Goal: Communication & Community: Answer question/provide support

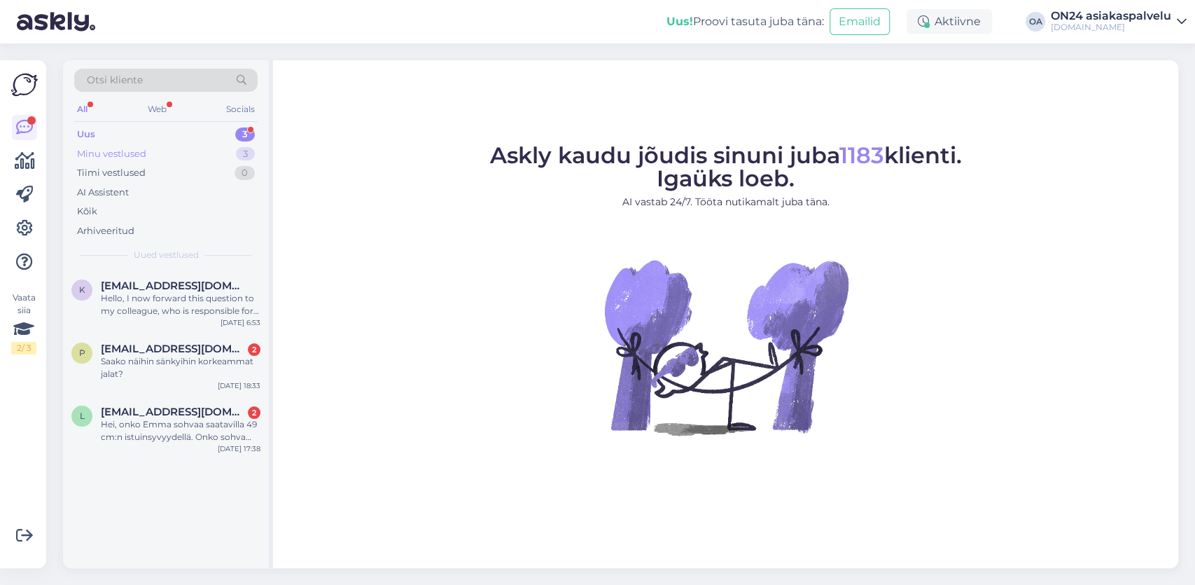
click at [140, 155] on div "Minu vestlused" at bounding box center [111, 154] width 69 height 14
click at [175, 366] on div "Tere! Uurin, kas puiduvärvi on saadaval." at bounding box center [181, 367] width 160 height 25
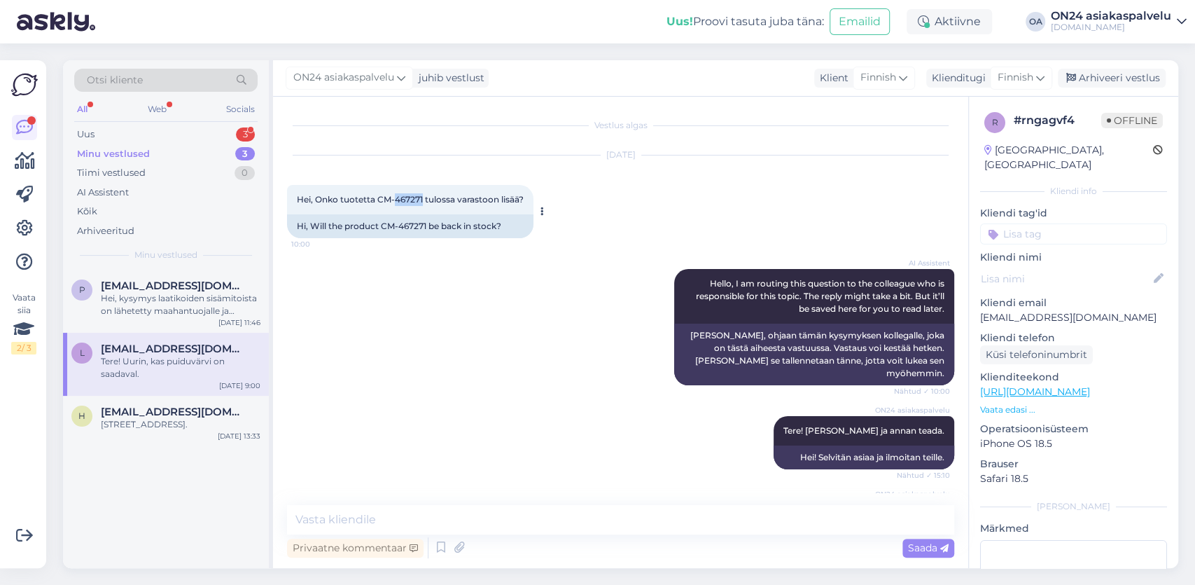
drag, startPoint x: 424, startPoint y: 198, endPoint x: 397, endPoint y: 198, distance: 26.6
click at [397, 198] on span "Hei, Onko tuotetta CM-467271 tulossa varastoon lisää?" at bounding box center [410, 199] width 227 height 11
copy span "467271"
click at [330, 520] on textarea at bounding box center [620, 519] width 667 height 29
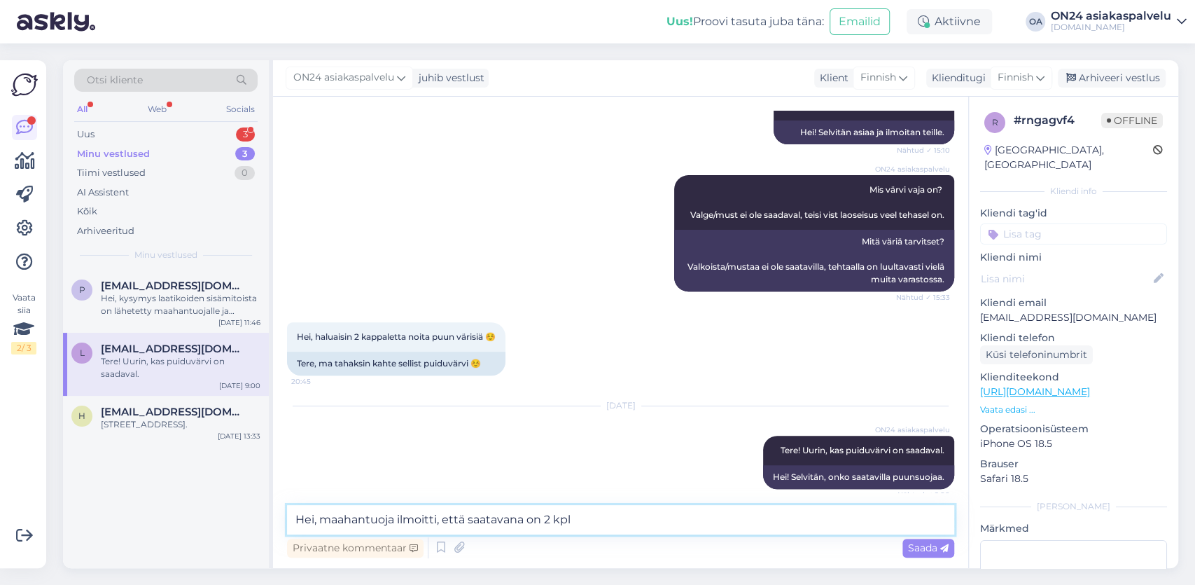
paste textarea "https://www.on24.fi/p/467271/kylpyhuoneen-kaappi-sadilo-l-25-cm"
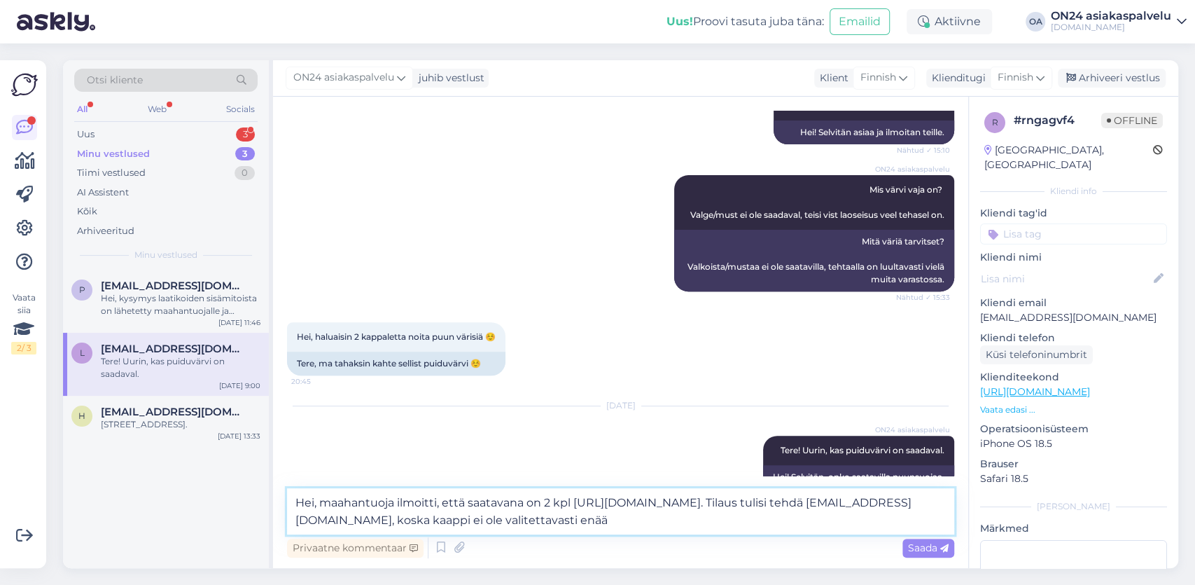
drag, startPoint x: 702, startPoint y: 526, endPoint x: 582, endPoint y: 526, distance: 120.5
click at [582, 526] on textarea "Hei, maahantuoja ilmoitti, että saatavana on 2 kpl https://www.on24.fi/p/467271…" at bounding box center [620, 511] width 667 height 46
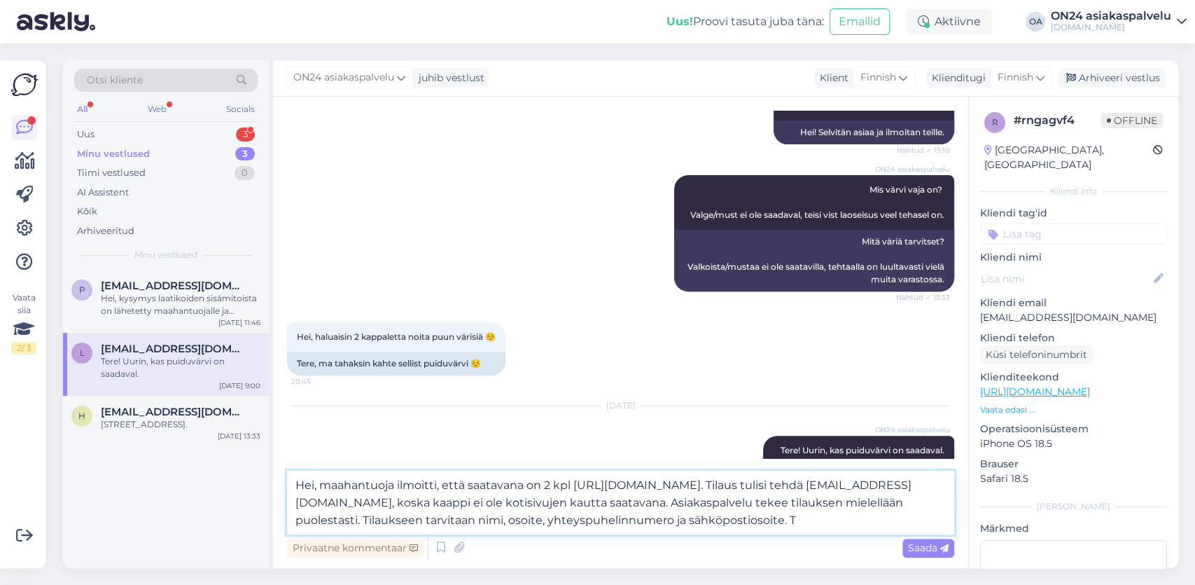
type textarea "Hei, maahantuoja ilmoitti, että saatavana on 2 kpl https://www.on24.fi/p/467271…"
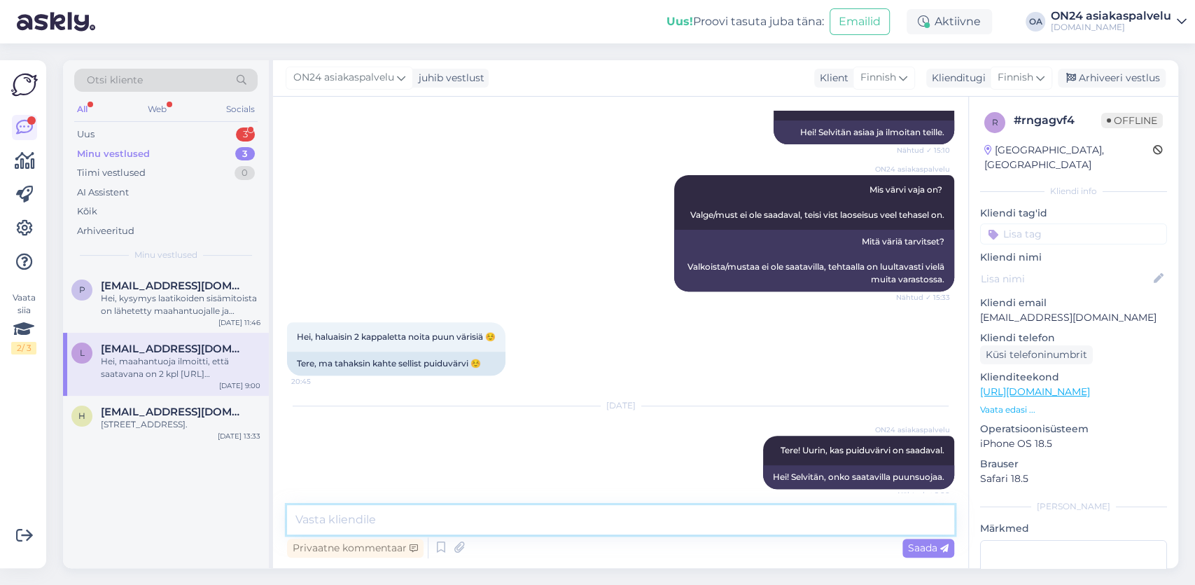
scroll to position [489, 0]
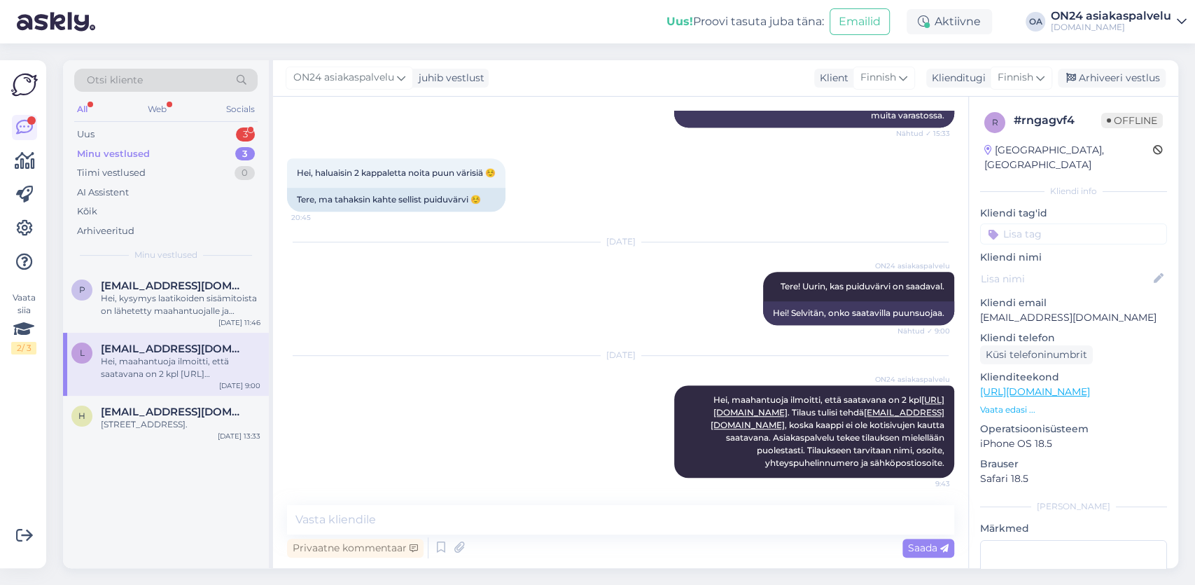
click at [165, 361] on div "Hei, maahantuoja ilmoitti, että saatavana on 2 kpl https://www.on24.fi/p/467271…" at bounding box center [181, 367] width 160 height 25
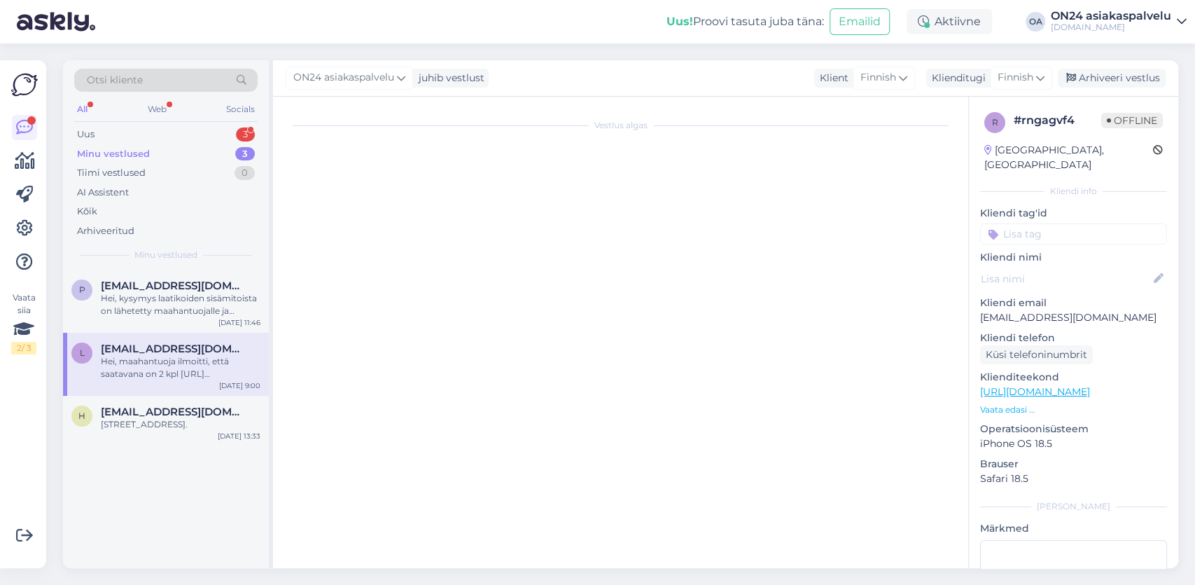
scroll to position [0, 0]
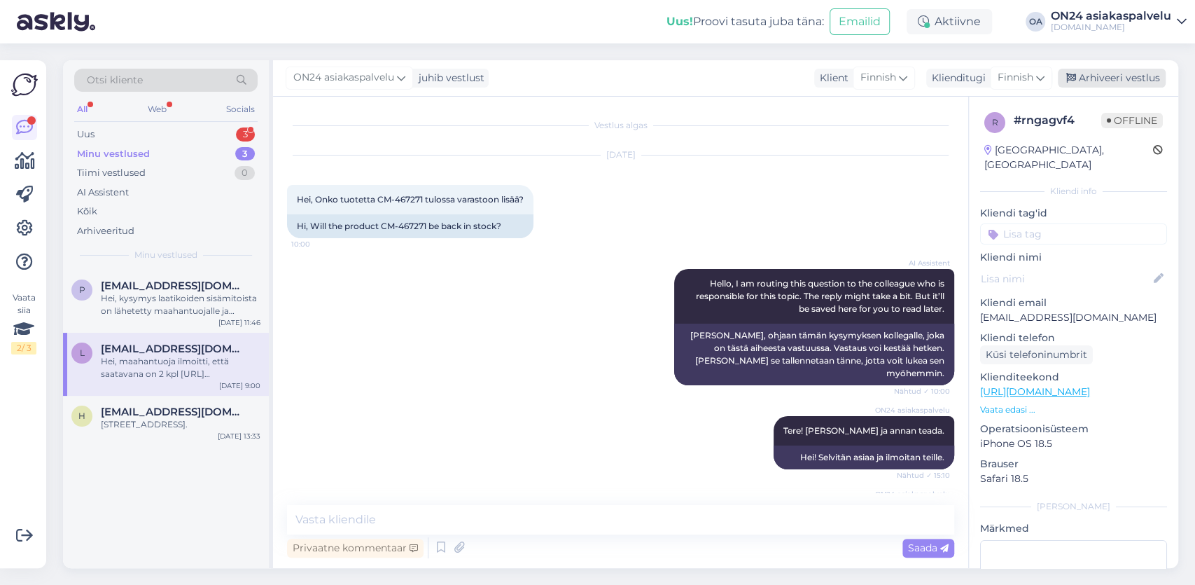
click at [1131, 78] on div "Arhiveeri vestlus" at bounding box center [1112, 78] width 108 height 19
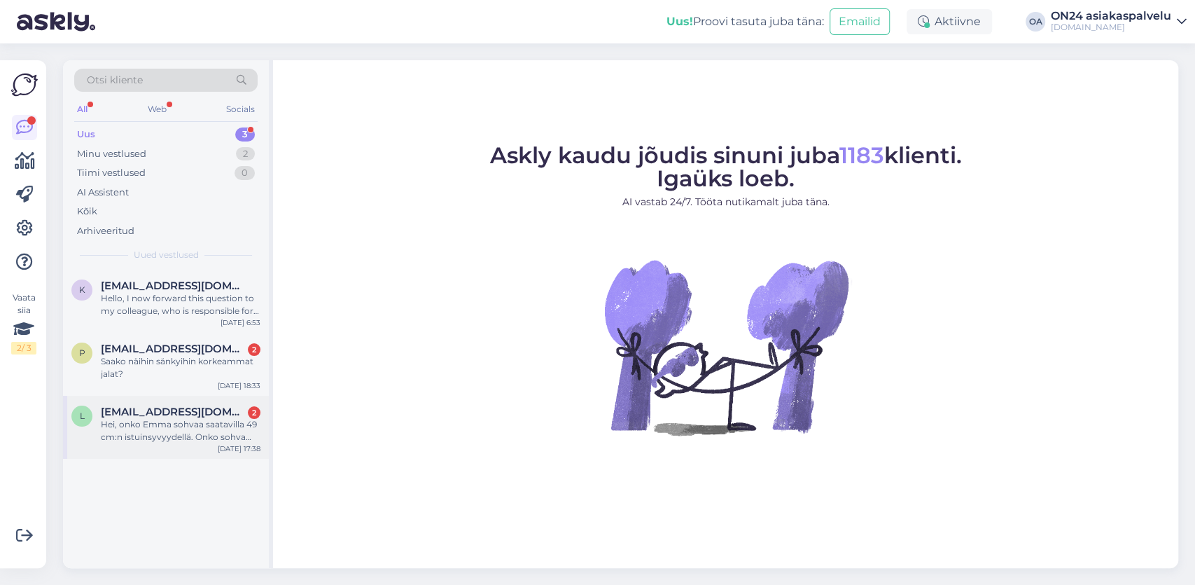
click at [133, 426] on div "Hei, onko Emma sohvaa saatavilla 49 cm:n istuinsyvyydellä. Onko sohva pehmeä, p…" at bounding box center [181, 430] width 160 height 25
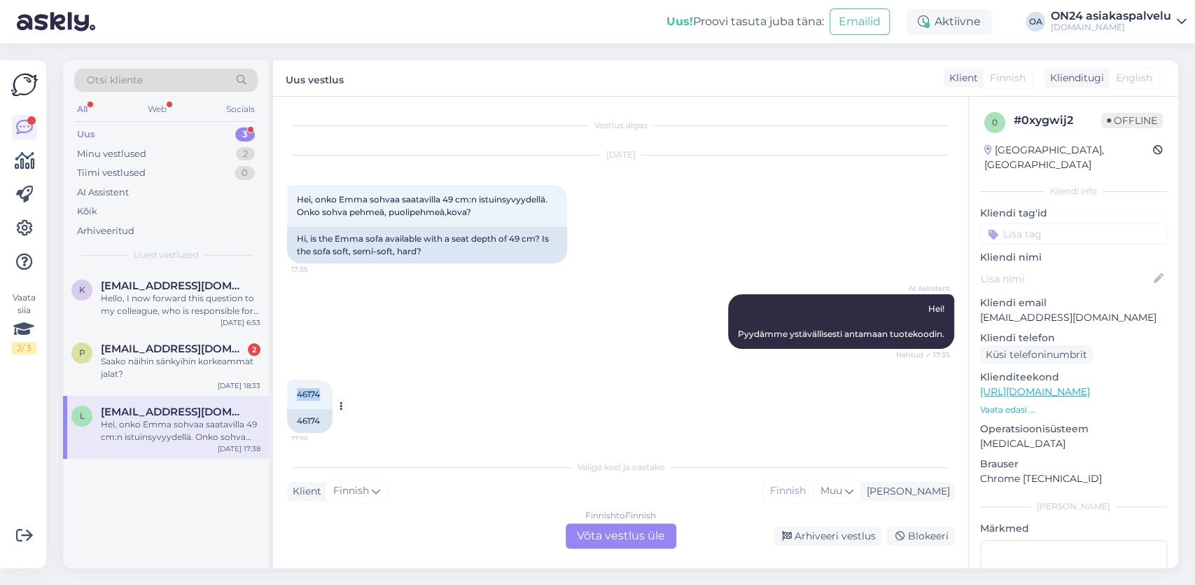
drag, startPoint x: 321, startPoint y: 396, endPoint x: 296, endPoint y: 394, distance: 25.3
click at [296, 394] on div "46174 17:36" at bounding box center [310, 394] width 46 height 29
copy span "46174"
click at [614, 534] on div "Finnish to Finnish Võta vestlus üle" at bounding box center [621, 535] width 111 height 25
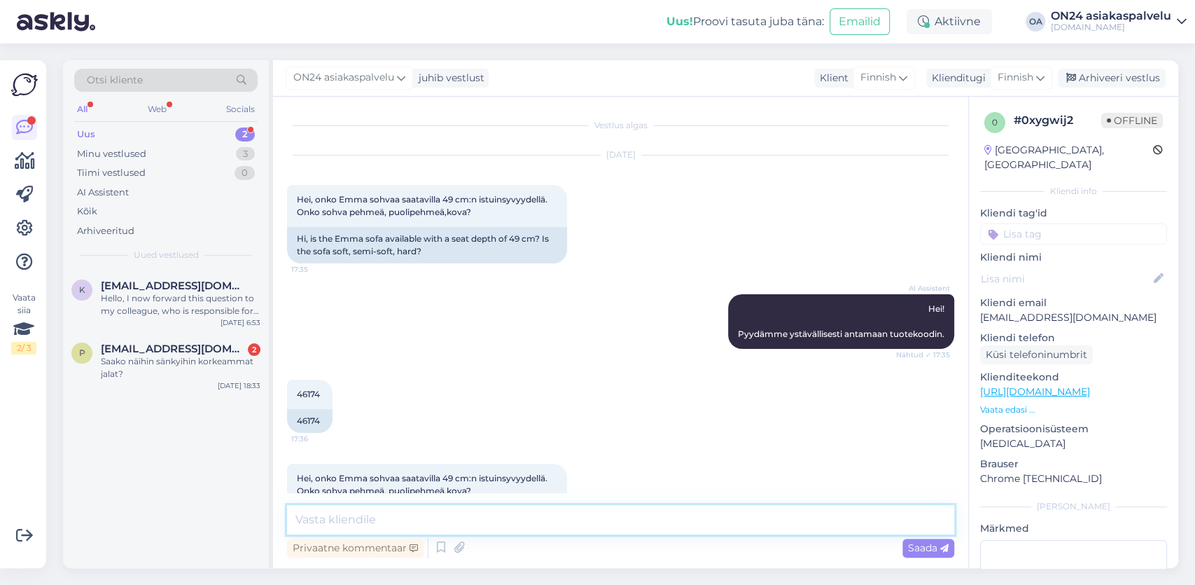
click at [317, 524] on textarea at bounding box center [620, 519] width 667 height 29
paste textarea "3-istuttava nahkasohva Emma mitat 3-istuttava nahkasohva [PERSON_NAME]"
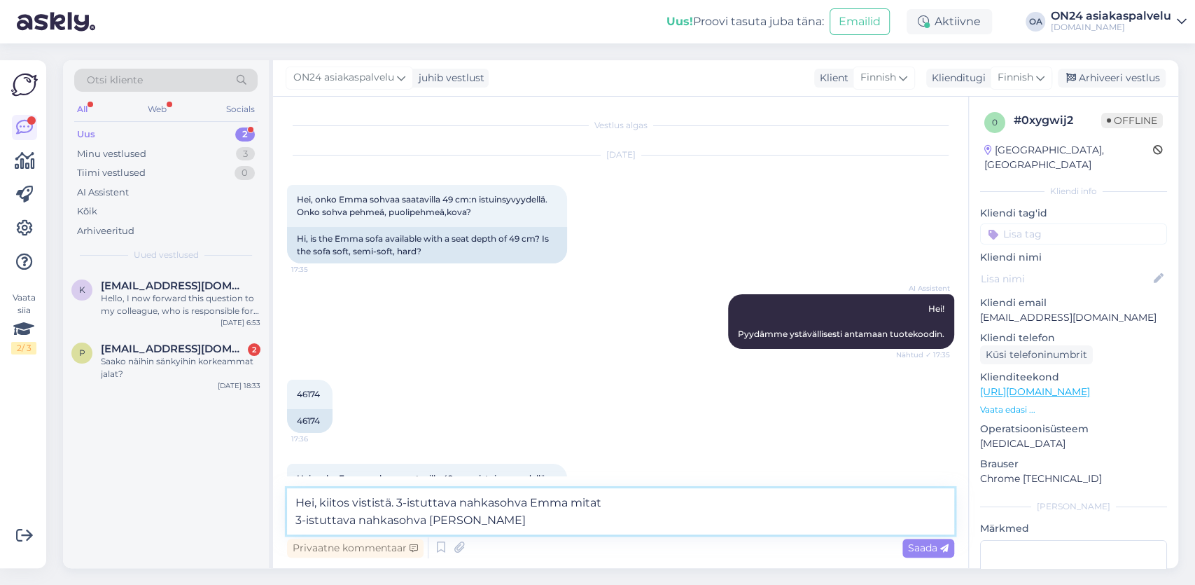
drag, startPoint x: 476, startPoint y: 524, endPoint x: 336, endPoint y: 530, distance: 140.2
click at [296, 526] on textarea "Hei, kiitos vististä. 3-istuttava nahkasohva Emma mitat 3-istuttava nahkasohva …" at bounding box center [620, 511] width 667 height 46
click at [619, 506] on textarea "Hei, kiitos vististä. 3-istuttava nahkasohva Emma mitat" at bounding box center [620, 511] width 667 height 46
drag, startPoint x: 569, startPoint y: 504, endPoint x: 666, endPoint y: 479, distance: 99.7
click at [701, 496] on textarea "Hei, kiitos vististä. 3-istuttava nahkasohva Emma mitat" at bounding box center [620, 511] width 667 height 46
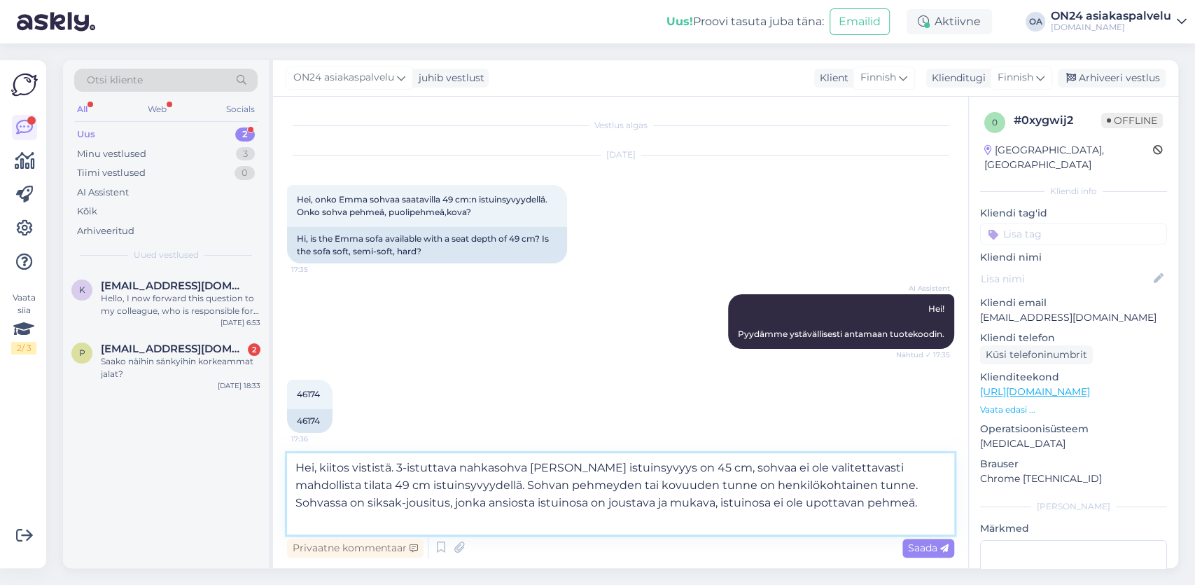
drag, startPoint x: 810, startPoint y: 484, endPoint x: 429, endPoint y: 481, distance: 381.7
click at [429, 481] on textarea "Hei, kiitos vististä. 3-istuttava nahkasohva [PERSON_NAME] istuinsyvyys on 45 c…" at bounding box center [620, 493] width 667 height 81
click at [452, 515] on textarea "Hei, kiitos vististä. 3-istuttava nahkasohva [PERSON_NAME] istuinsyvyys on 45 c…" at bounding box center [620, 493] width 667 height 81
click at [438, 501] on textarea "Hei, kiitos vististä. 3-istuttava nahkasohva [PERSON_NAME] istuinsyvyys on 45 c…" at bounding box center [620, 493] width 667 height 81
paste textarea "[URL][DOMAIN_NAME]"
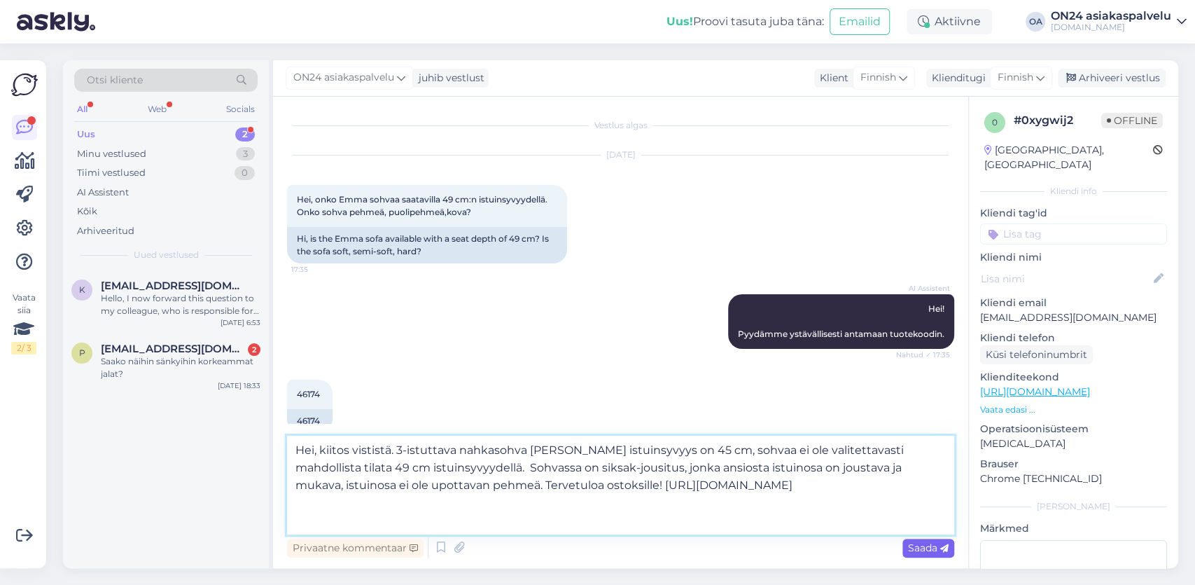
type textarea "Hei, kiitos vististä. 3-istuttava nahkasohva [PERSON_NAME] istuinsyvyys on 45 c…"
click at [935, 555] on div "Saada" at bounding box center [929, 548] width 52 height 19
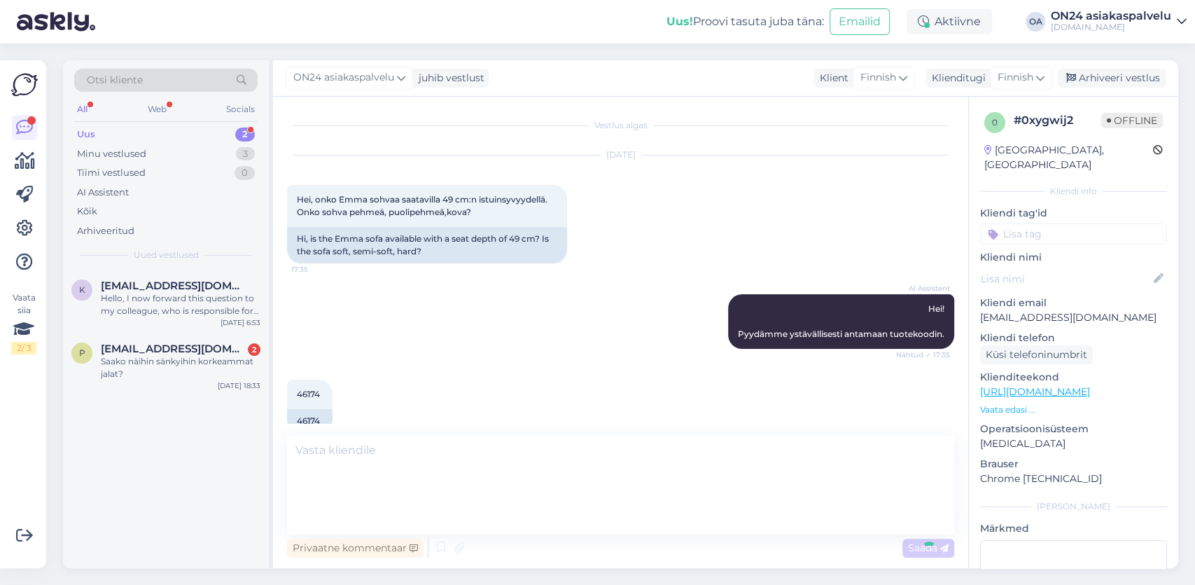
scroll to position [242, 0]
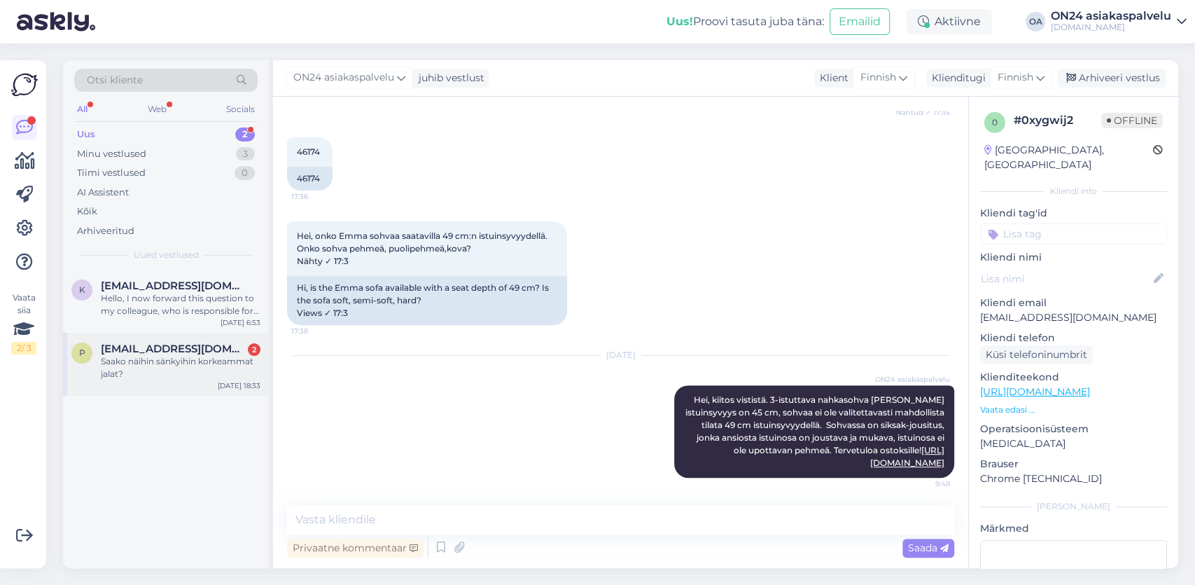
click at [144, 361] on div "Saako näihin sänkyihin korkeammat jalat?" at bounding box center [181, 367] width 160 height 25
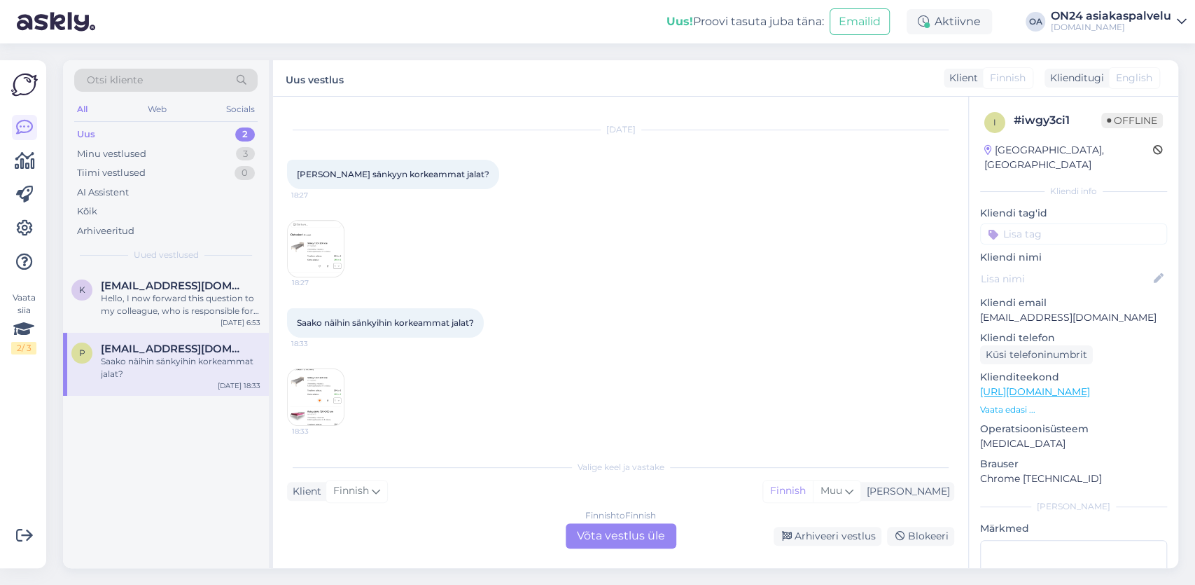
click at [327, 390] on img at bounding box center [316, 397] width 56 height 56
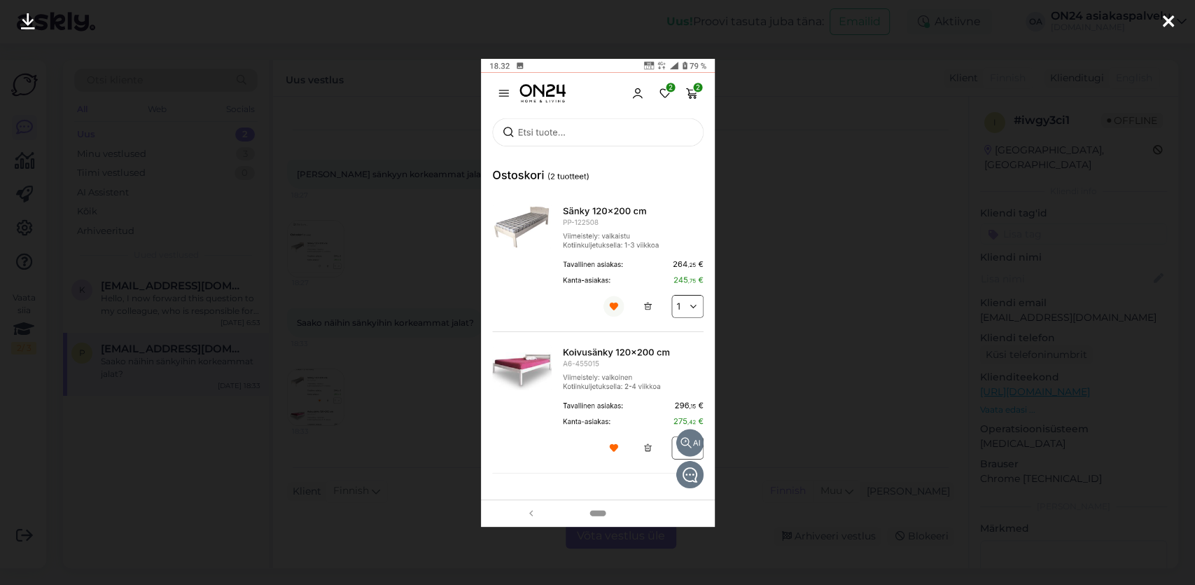
click at [1166, 20] on icon at bounding box center [1168, 22] width 11 height 18
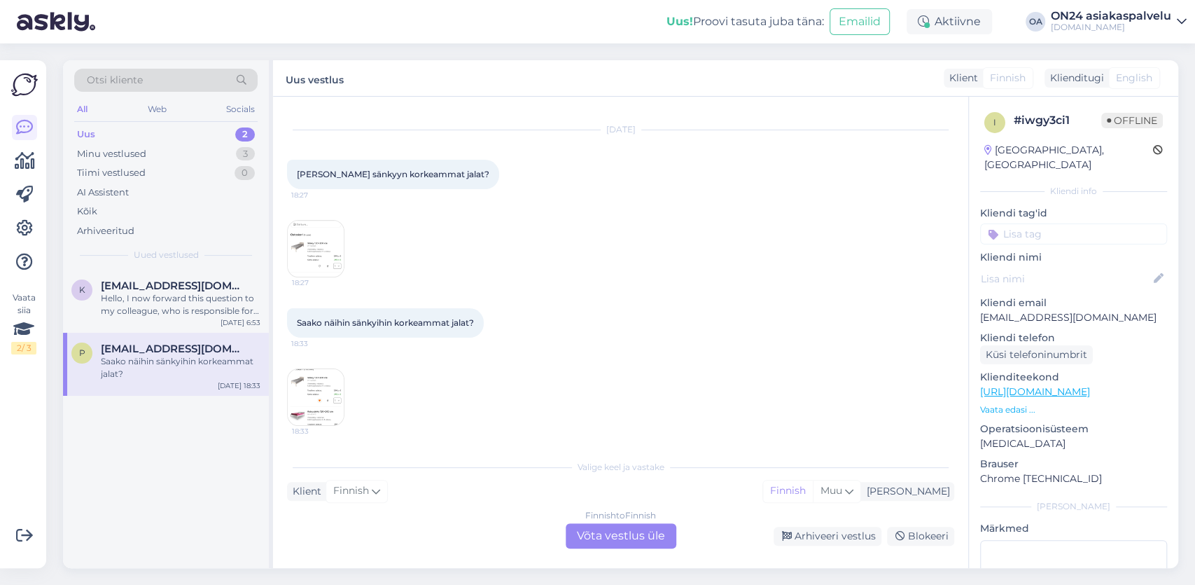
scroll to position [0, 0]
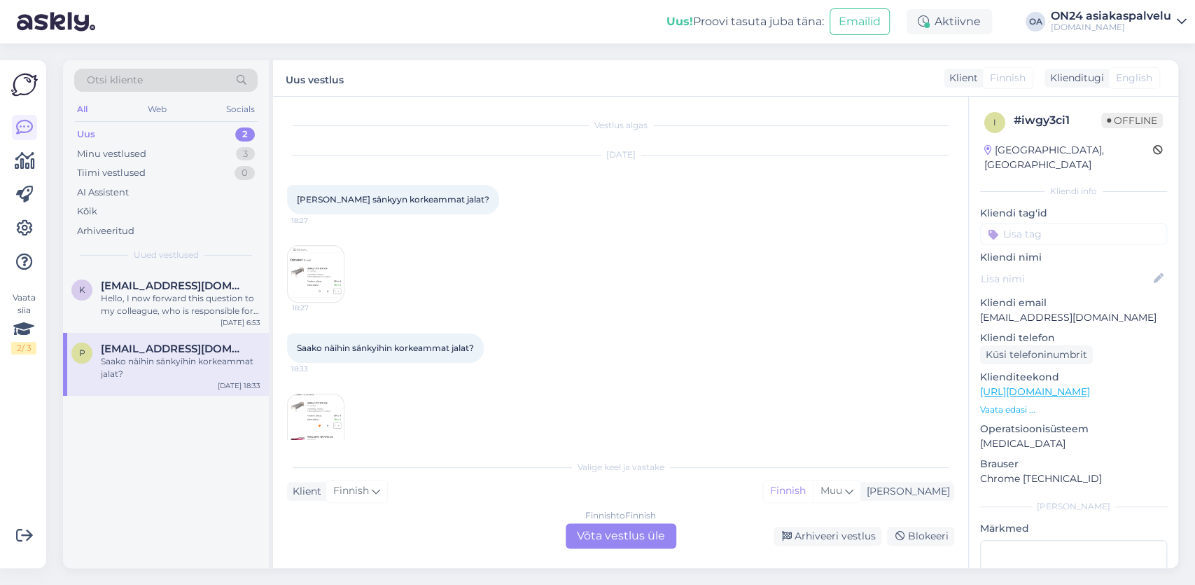
click at [630, 532] on div "Finnish to Finnish Võta vestlus üle" at bounding box center [621, 535] width 111 height 25
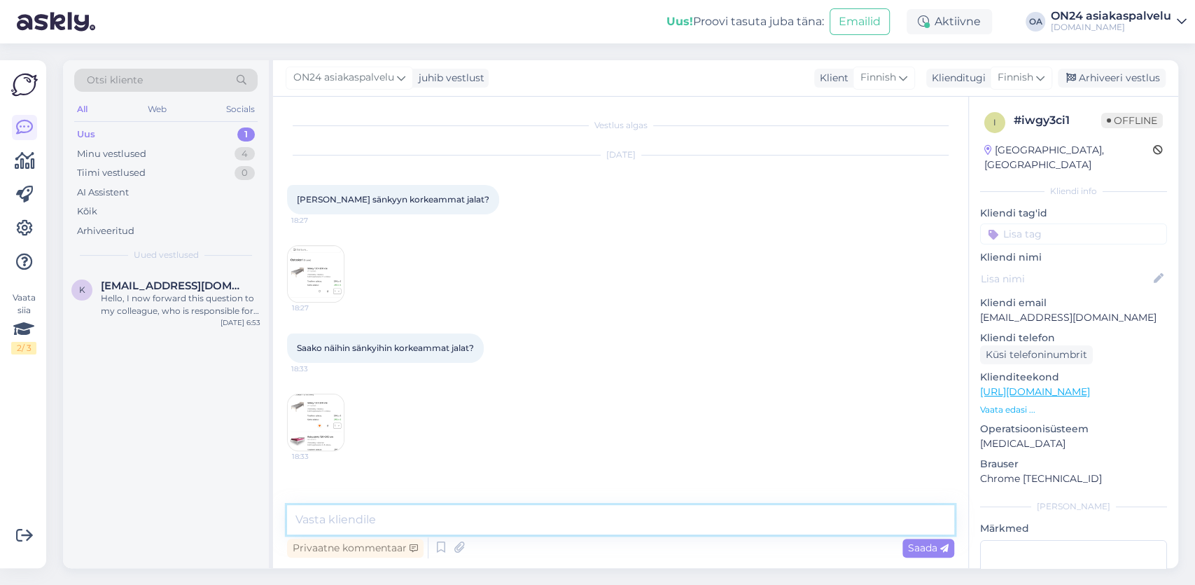
click at [343, 515] on textarea at bounding box center [620, 519] width 667 height 29
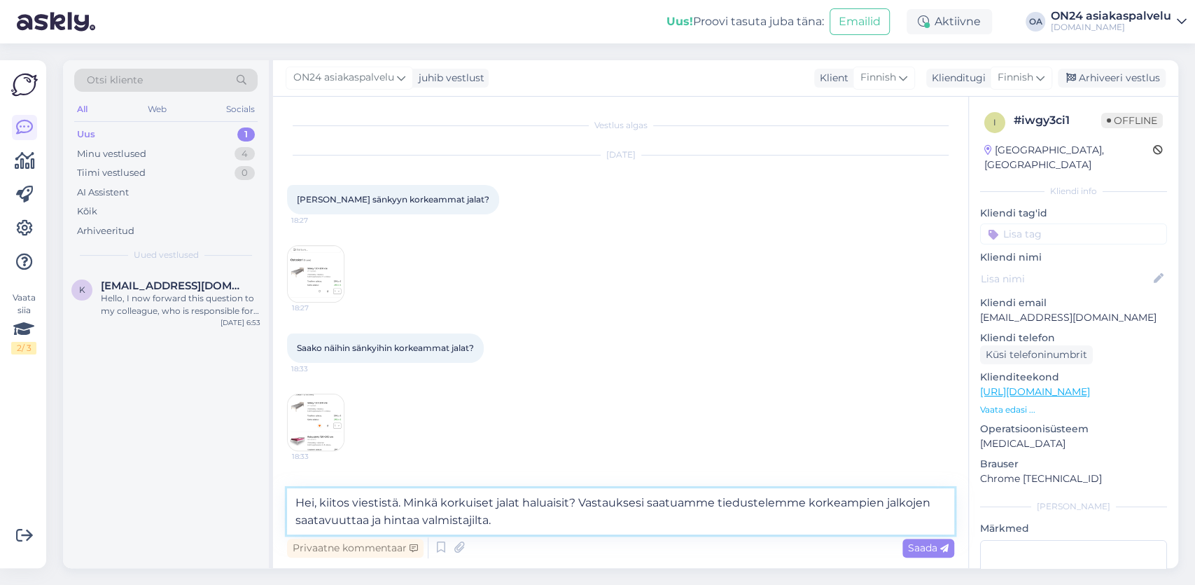
type textarea "Hei, kiitos viestistä. Minkä korkuiset jalat haluaisit? Vastauksesi saatuamme t…"
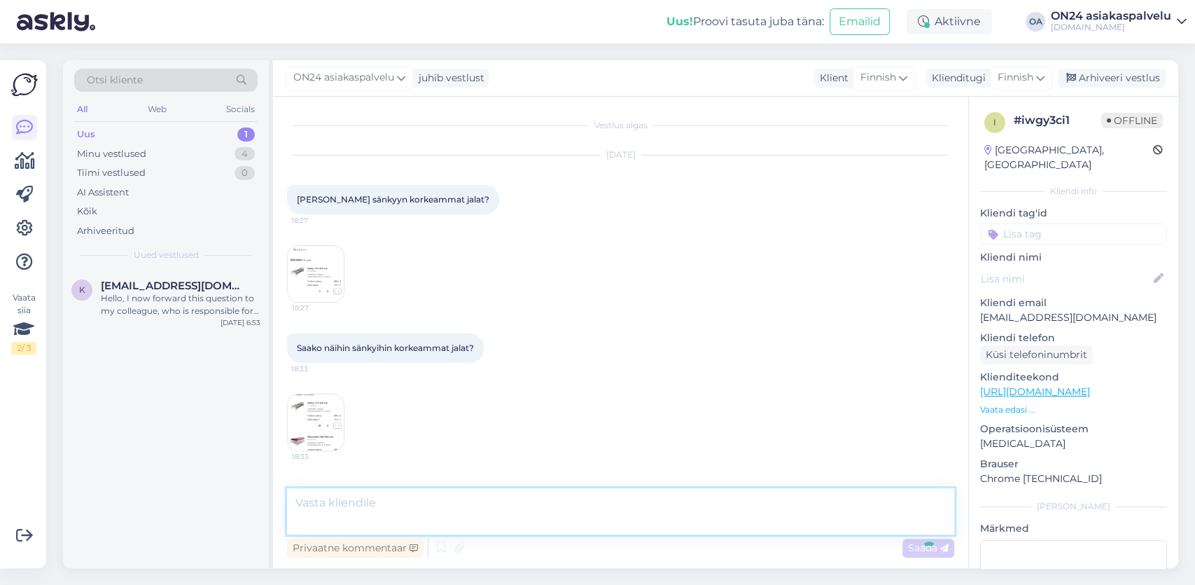
scroll to position [88, 0]
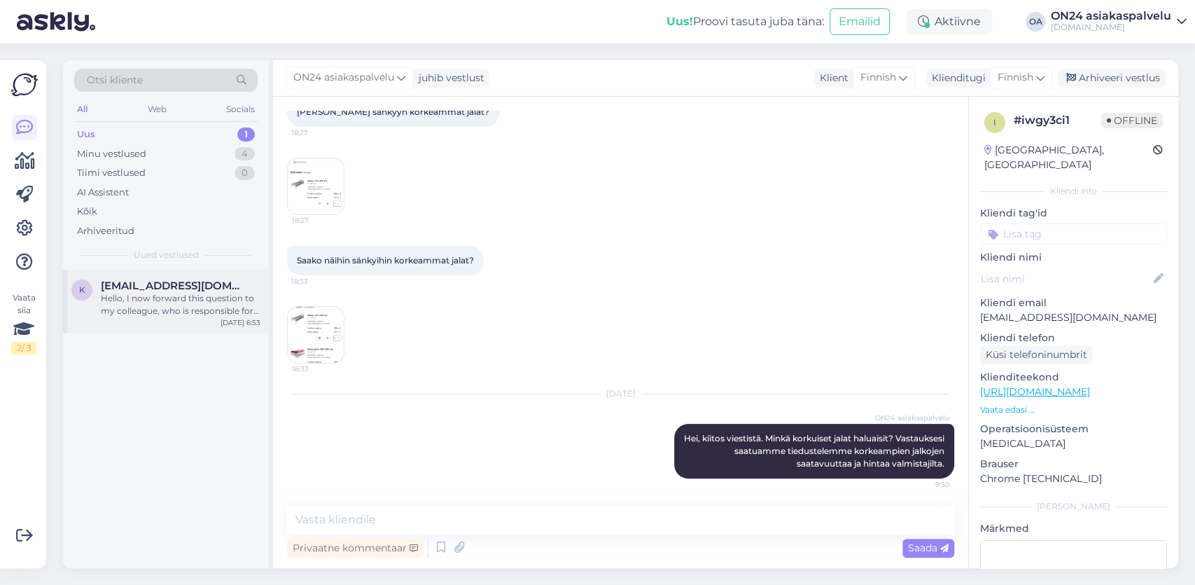
drag, startPoint x: 140, startPoint y: 289, endPoint x: 148, endPoint y: 293, distance: 8.8
click at [141, 290] on span "[EMAIL_ADDRESS][DOMAIN_NAME]" at bounding box center [174, 285] width 146 height 13
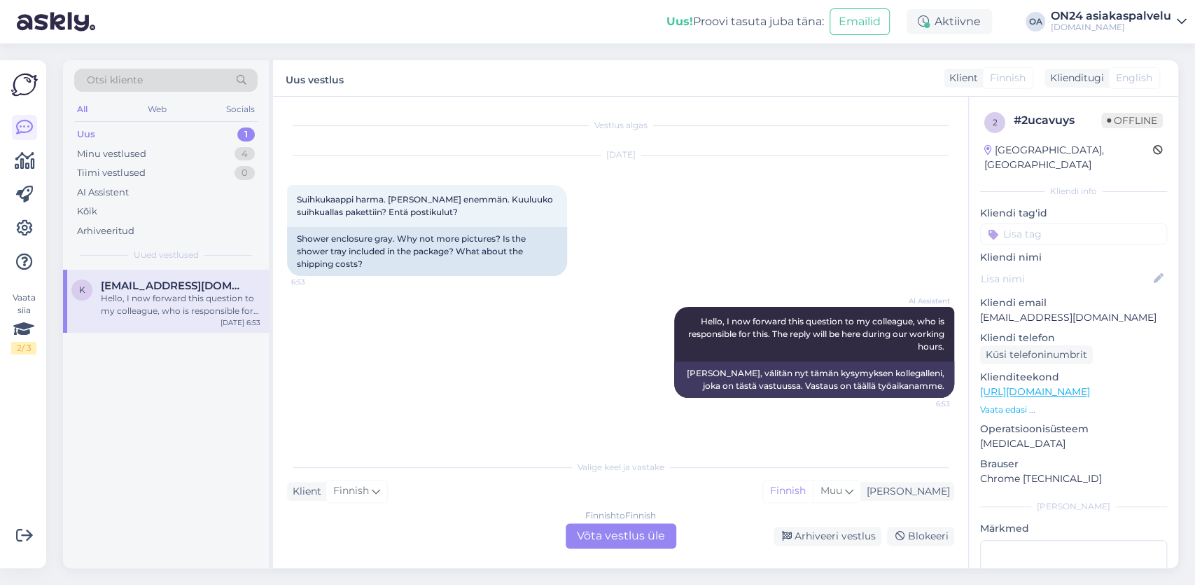
click at [614, 528] on div "Finnish to Finnish Võta vestlus üle" at bounding box center [621, 535] width 111 height 25
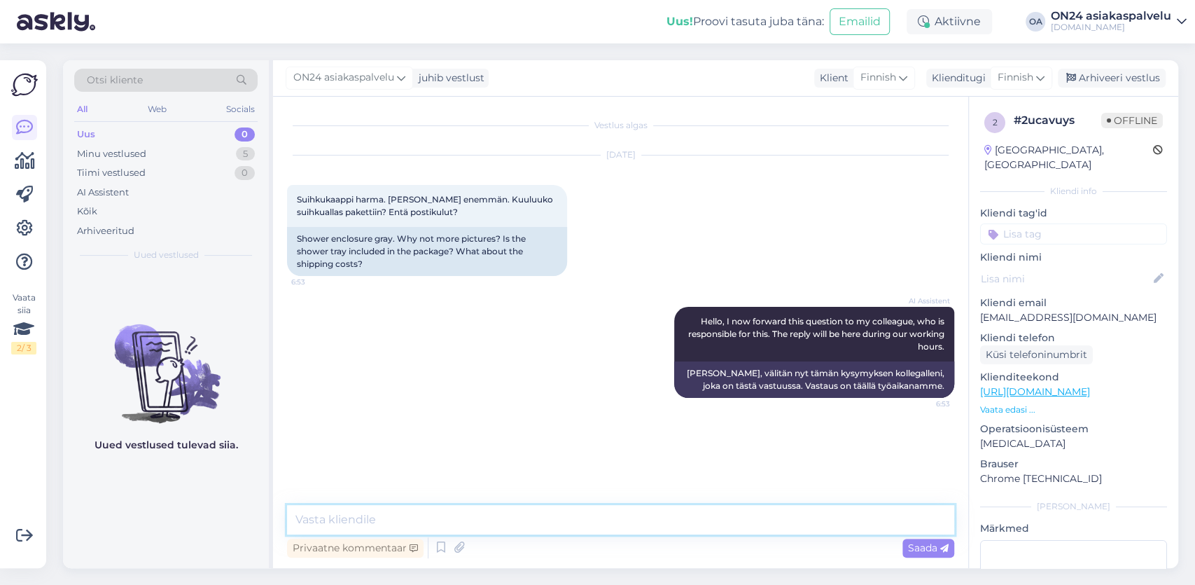
click at [353, 521] on textarea at bounding box center [620, 519] width 667 height 29
type textarea "Hei, pyydämme ystävällisesti ilmoittamaan tuotekoodin sekä postinumerosi."
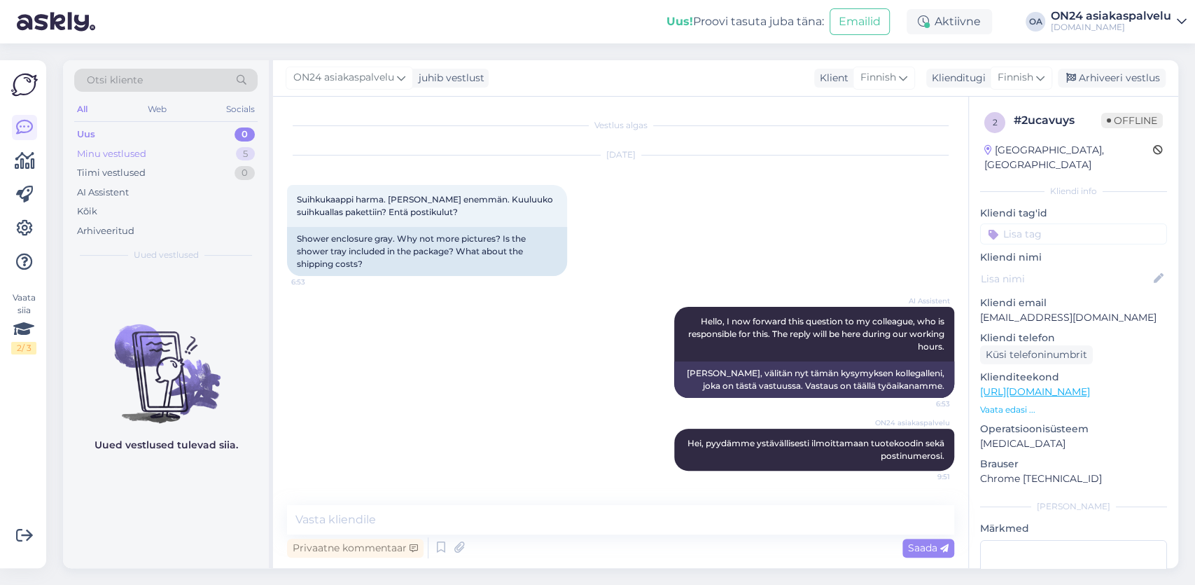
click at [138, 156] on div "Minu vestlused" at bounding box center [111, 154] width 69 height 14
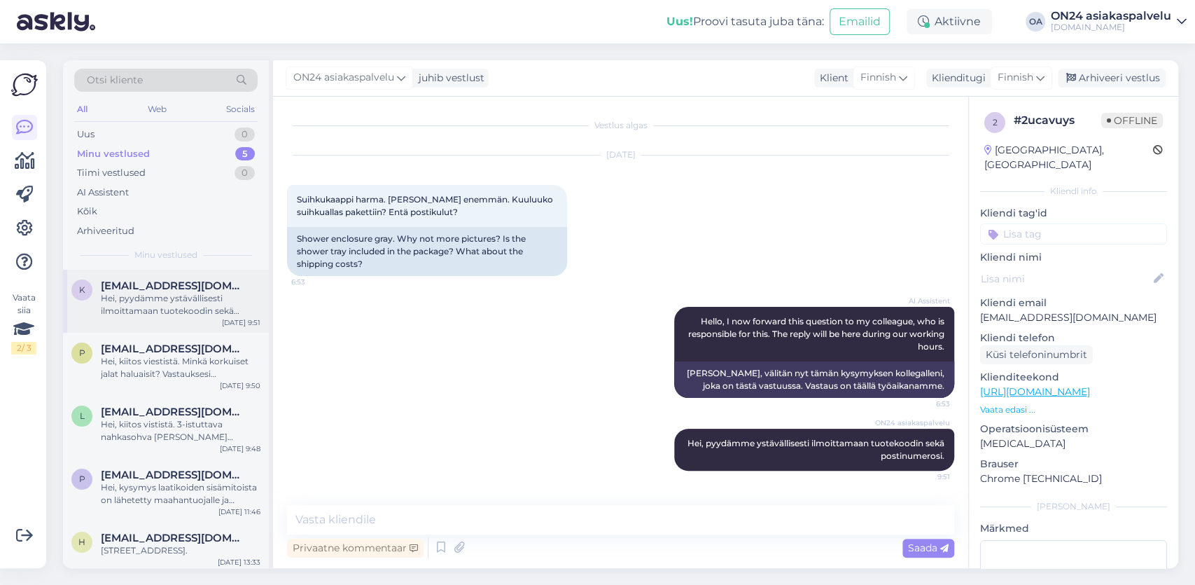
click at [156, 296] on div "Hei, pyydämme ystävällisesti ilmoittamaan tuotekoodin sekä postinumerosi." at bounding box center [181, 304] width 160 height 25
click at [1111, 81] on div "Arhiveeri vestlus" at bounding box center [1112, 78] width 108 height 19
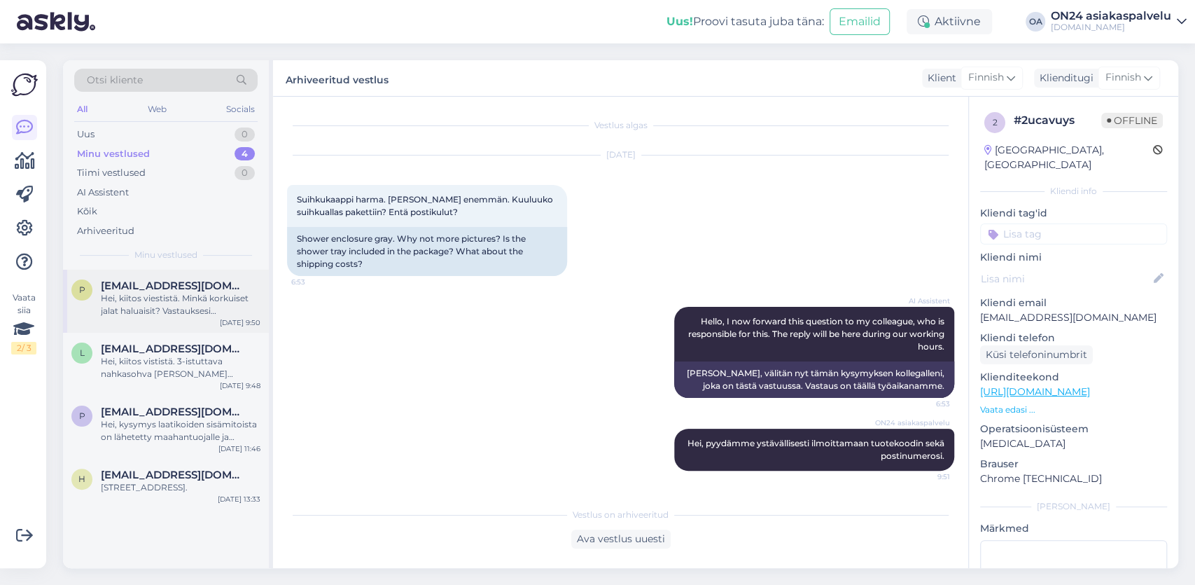
click at [151, 307] on div "Hei, kiitos viestistä. Minkä korkuiset jalat haluaisit? Vastauksesi saatuamme t…" at bounding box center [181, 304] width 160 height 25
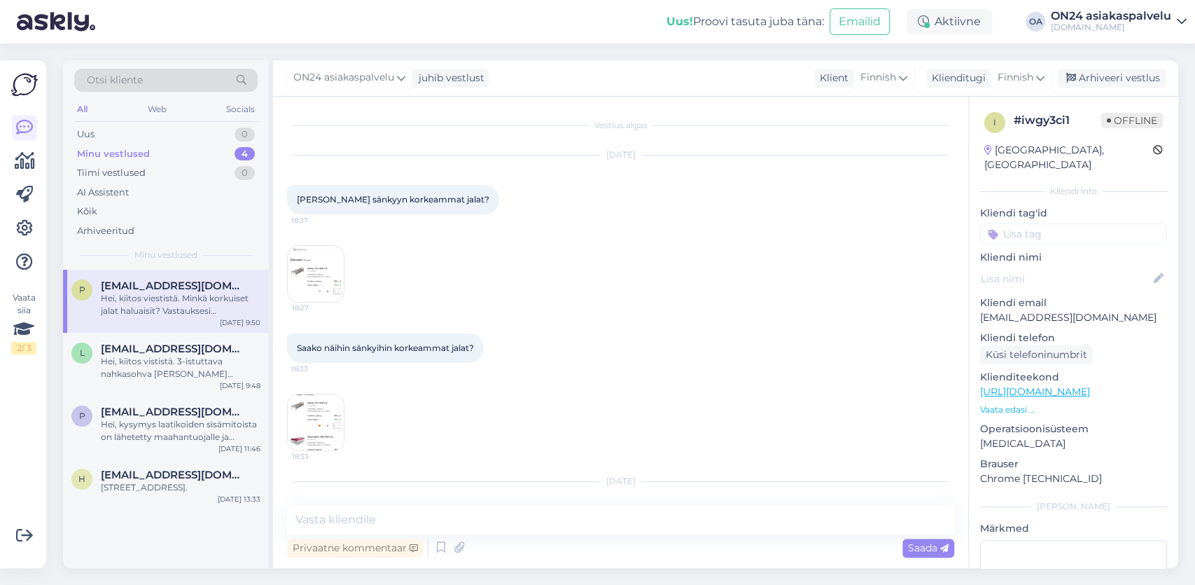
scroll to position [88, 0]
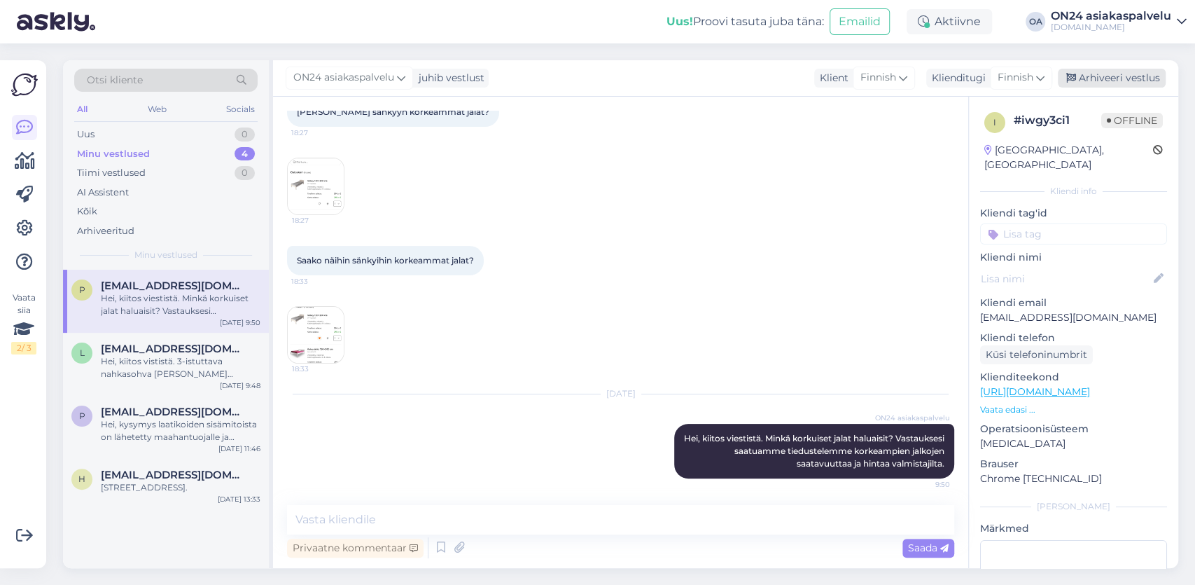
click at [1100, 81] on div "Arhiveeri vestlus" at bounding box center [1112, 78] width 108 height 19
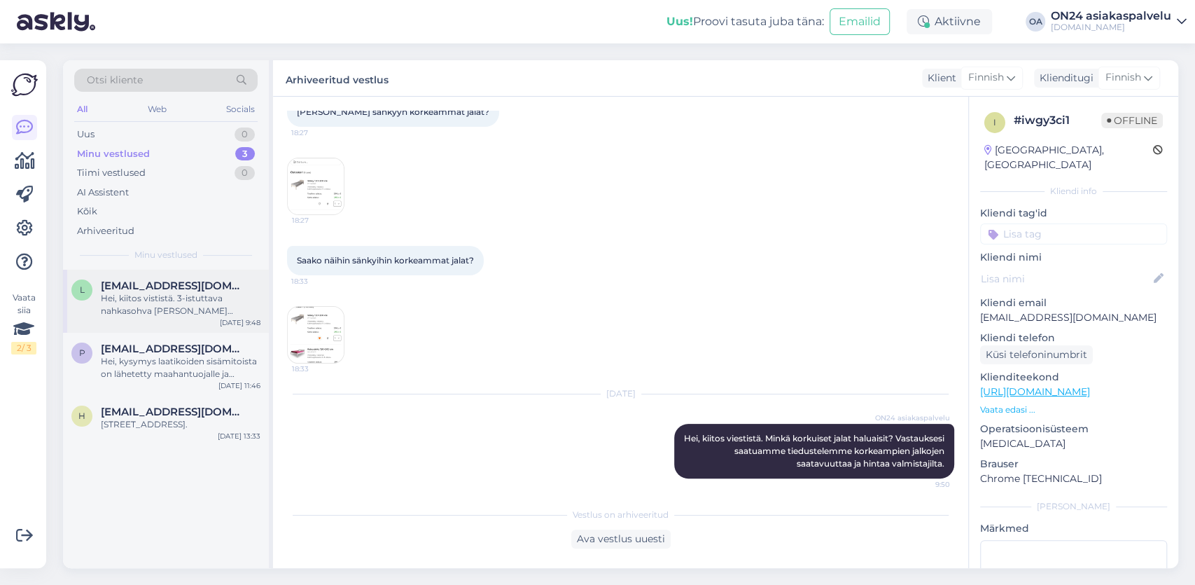
click at [149, 307] on div "Hei, kiitos vististä. 3-istuttava nahkasohva [PERSON_NAME] istuinsyvyys on 45 c…" at bounding box center [181, 304] width 160 height 25
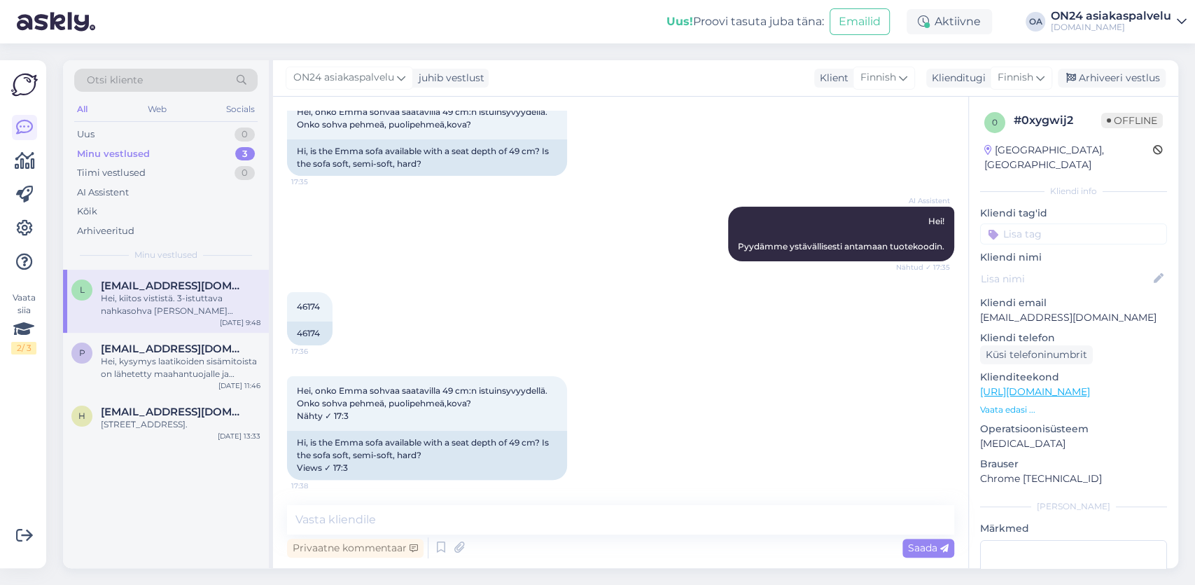
scroll to position [242, 0]
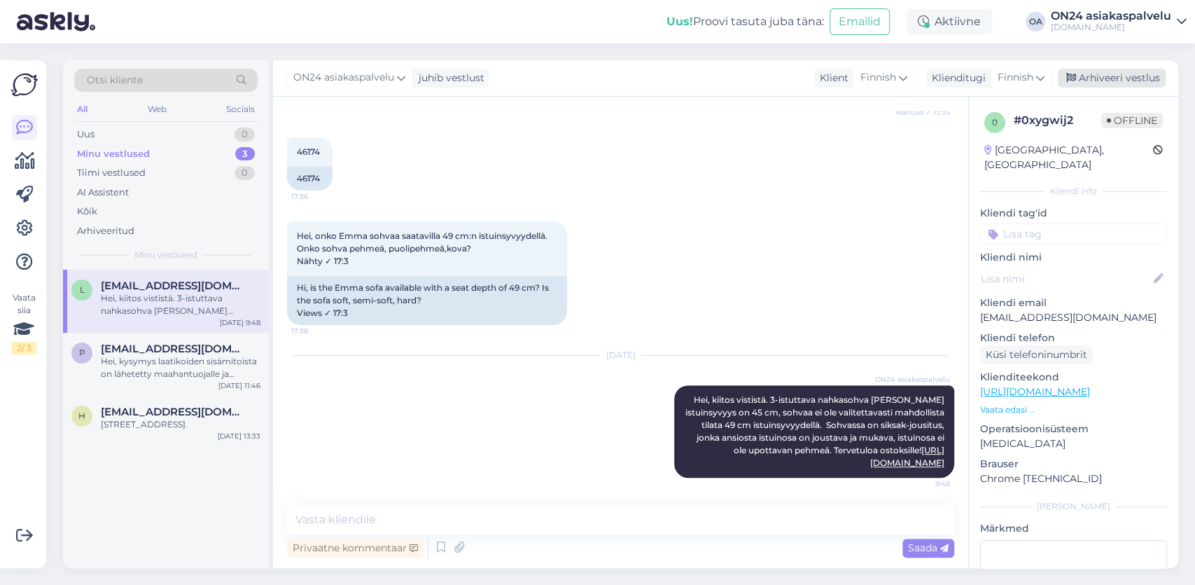
click at [1134, 72] on div "Arhiveeri vestlus" at bounding box center [1112, 78] width 108 height 19
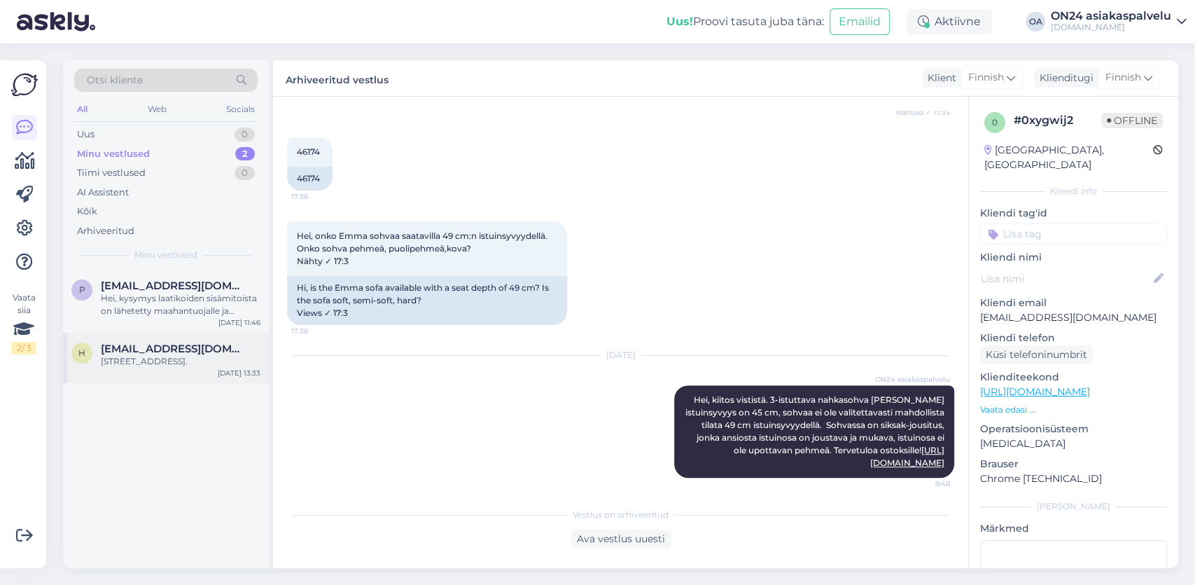
click at [131, 365] on div "[STREET_ADDRESS]." at bounding box center [181, 361] width 160 height 13
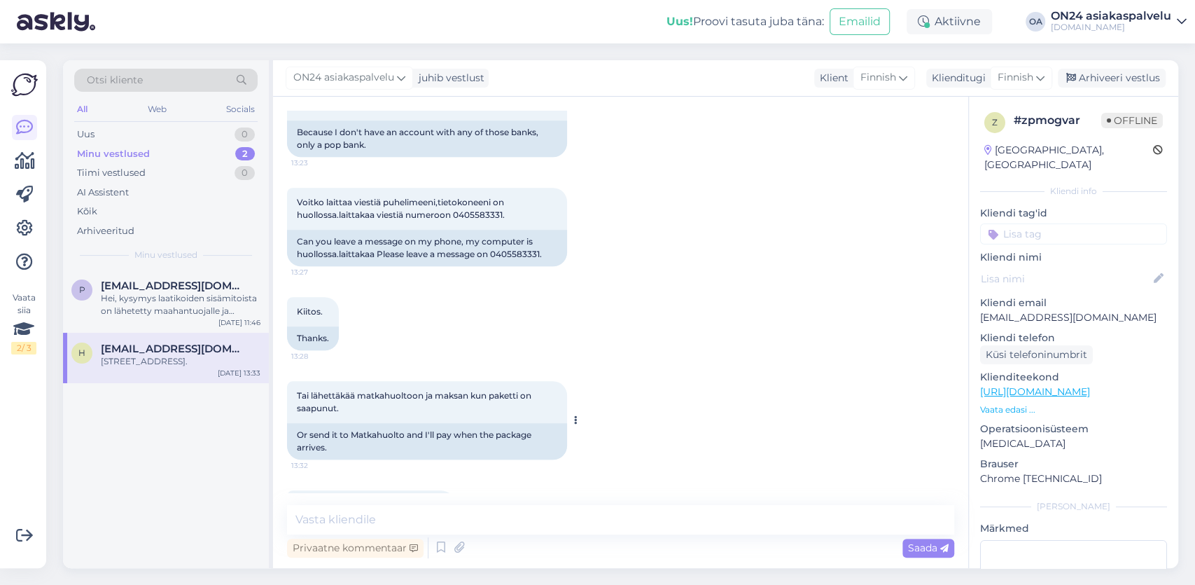
scroll to position [821, 0]
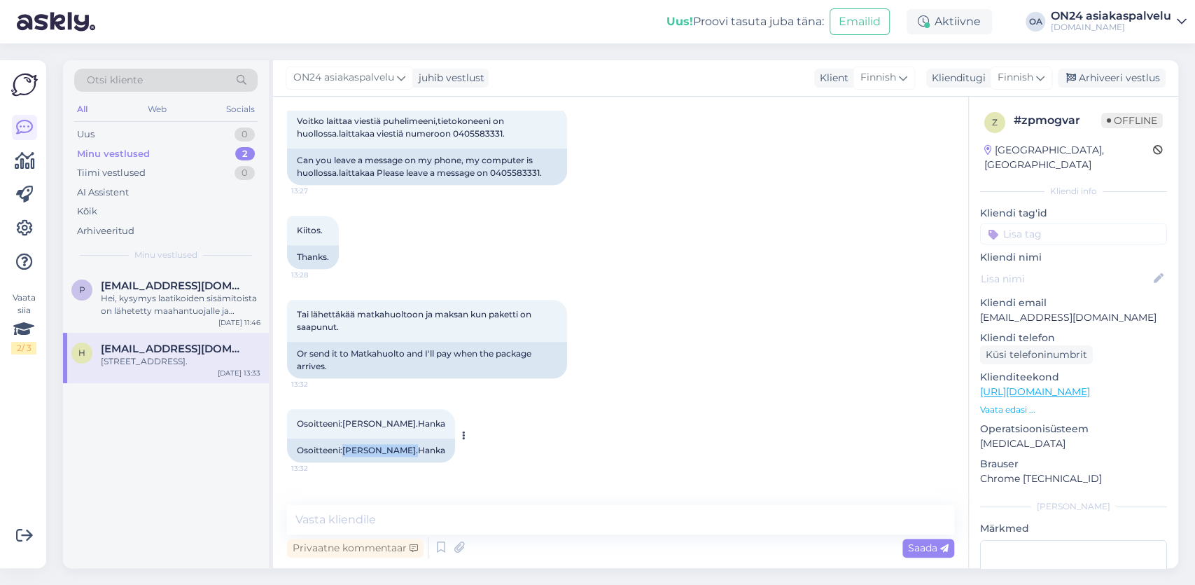
drag, startPoint x: 407, startPoint y: 461, endPoint x: 345, endPoint y: 466, distance: 61.8
click at [345, 462] on div "Osoitteeni:[PERSON_NAME].Hanka" at bounding box center [371, 450] width 168 height 24
click at [102, 132] on div "Uus 1" at bounding box center [165, 135] width 183 height 20
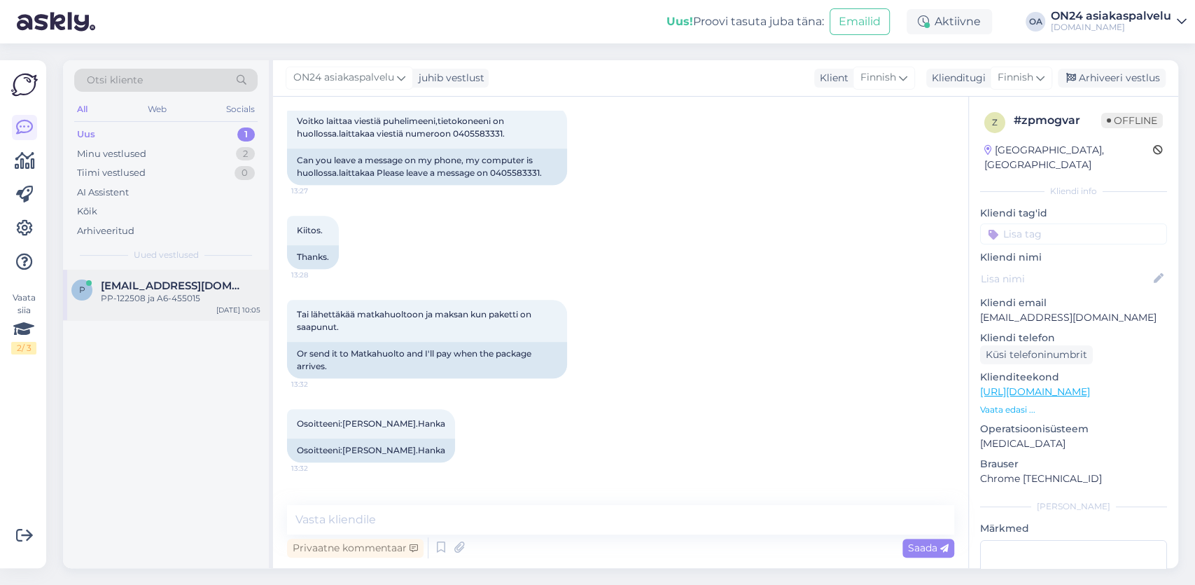
click at [165, 284] on span "[EMAIL_ADDRESS][DOMAIN_NAME]" at bounding box center [174, 285] width 146 height 13
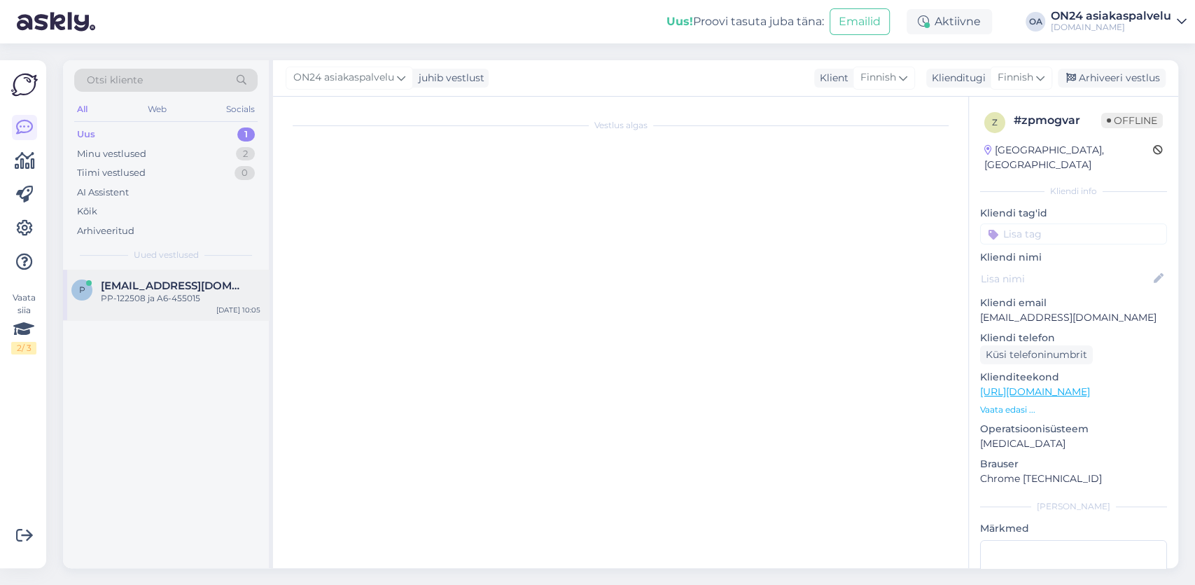
scroll to position [20, 0]
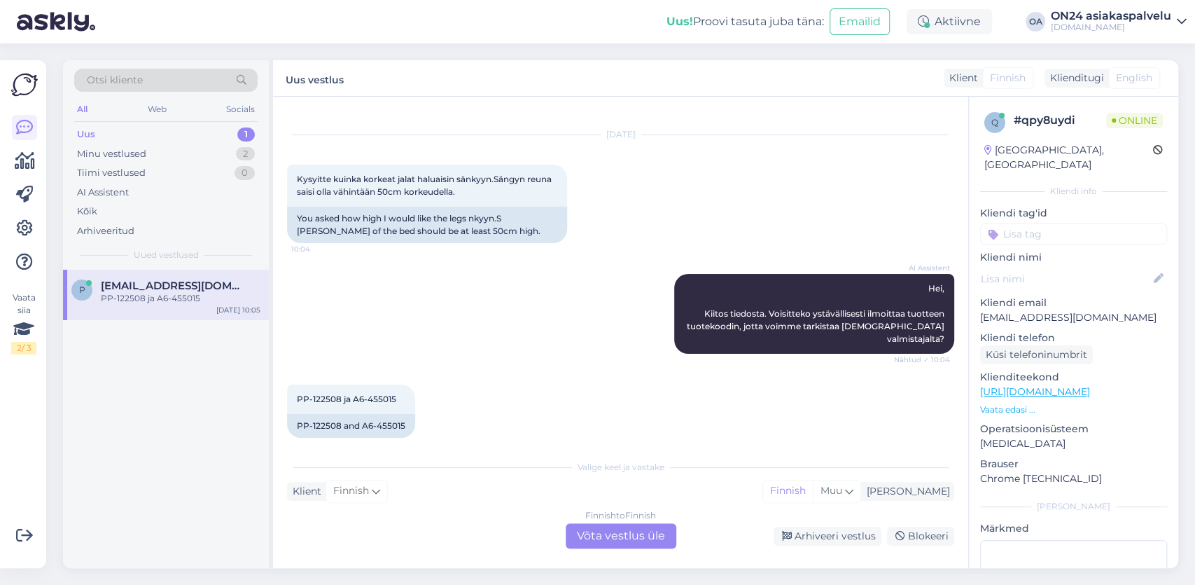
click at [602, 534] on div "Finnish to Finnish Võta vestlus üle" at bounding box center [621, 535] width 111 height 25
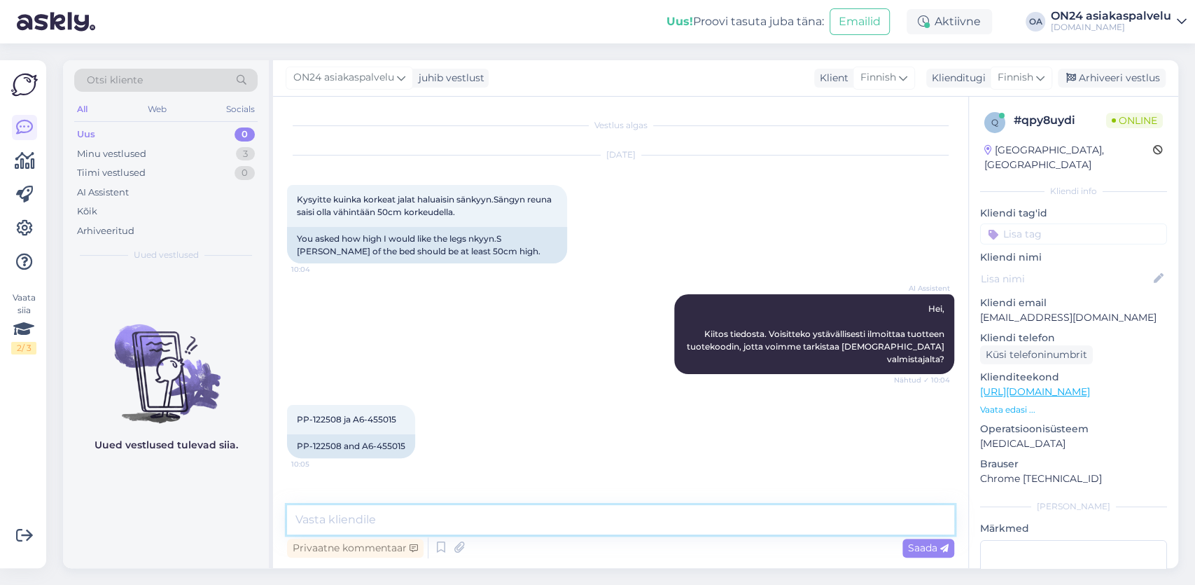
click at [323, 512] on textarea at bounding box center [620, 519] width 667 height 29
type textarea "Hei, korkeus 50 cm sängynreunan ylä-vai alareunaan lattiasta?"
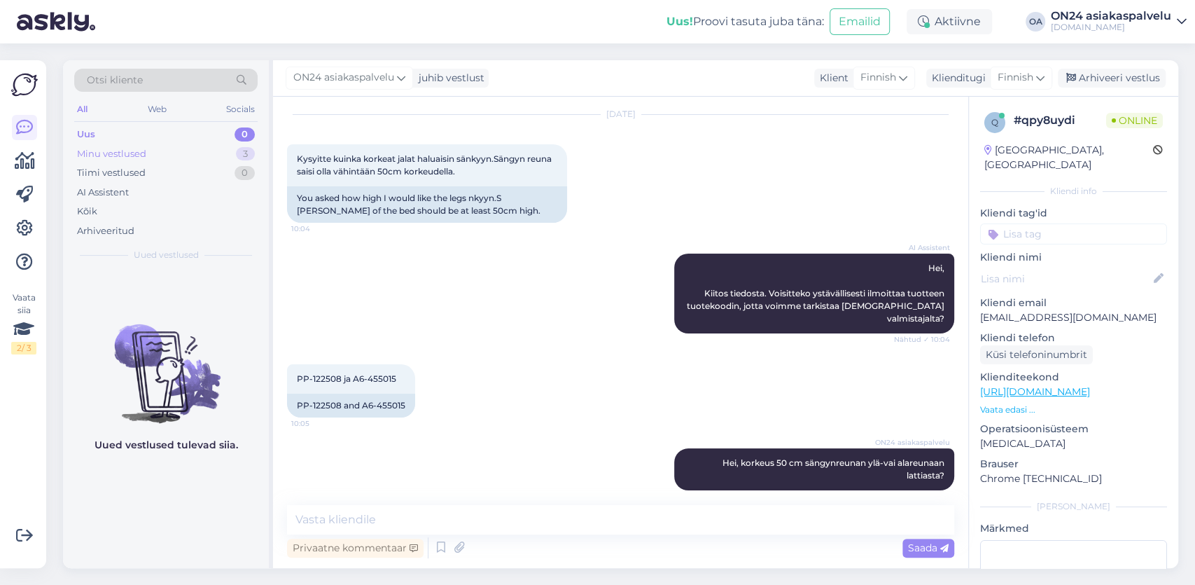
click at [141, 155] on div "Minu vestlused" at bounding box center [111, 154] width 69 height 14
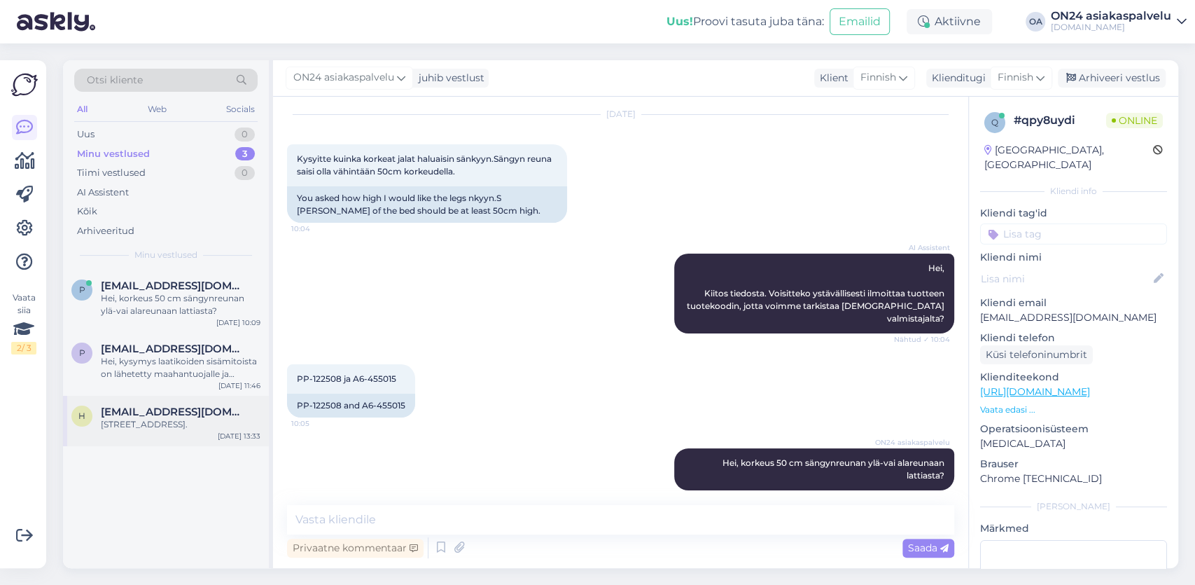
click at [129, 414] on span "[EMAIL_ADDRESS][DOMAIN_NAME]" at bounding box center [174, 411] width 146 height 13
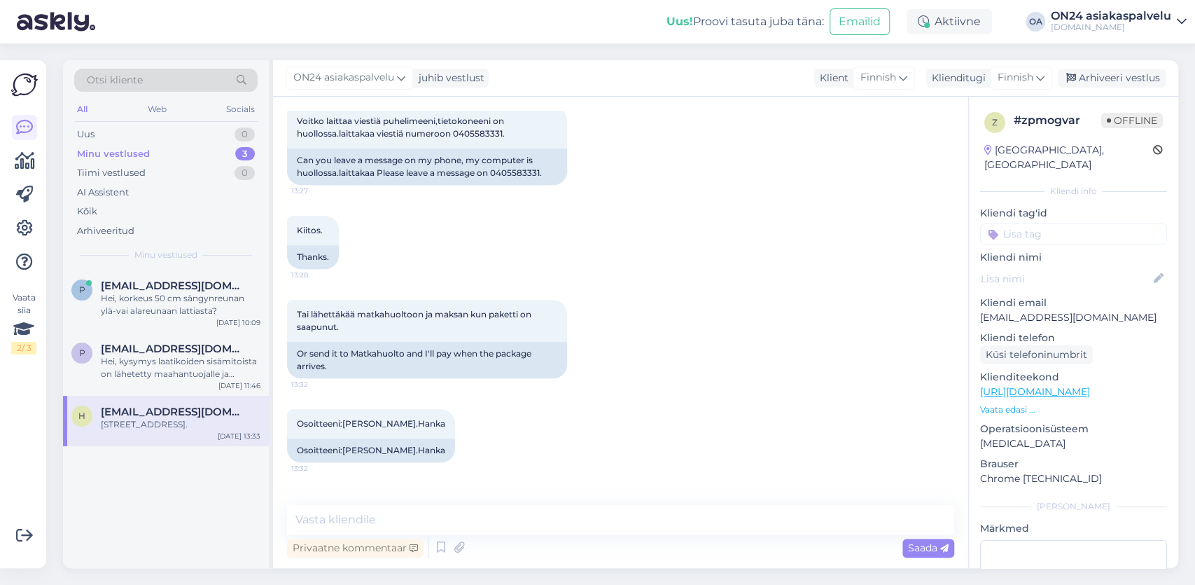
scroll to position [902, 0]
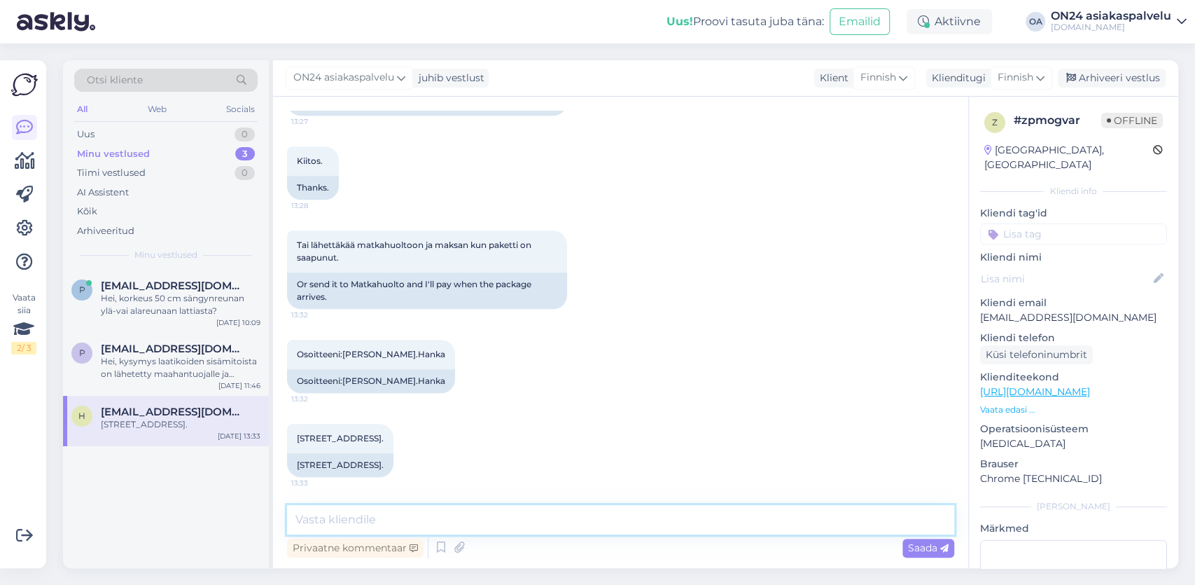
click at [312, 518] on textarea at bounding box center [620, 519] width 667 height 29
click at [187, 428] on div "[STREET_ADDRESS]." at bounding box center [181, 424] width 160 height 13
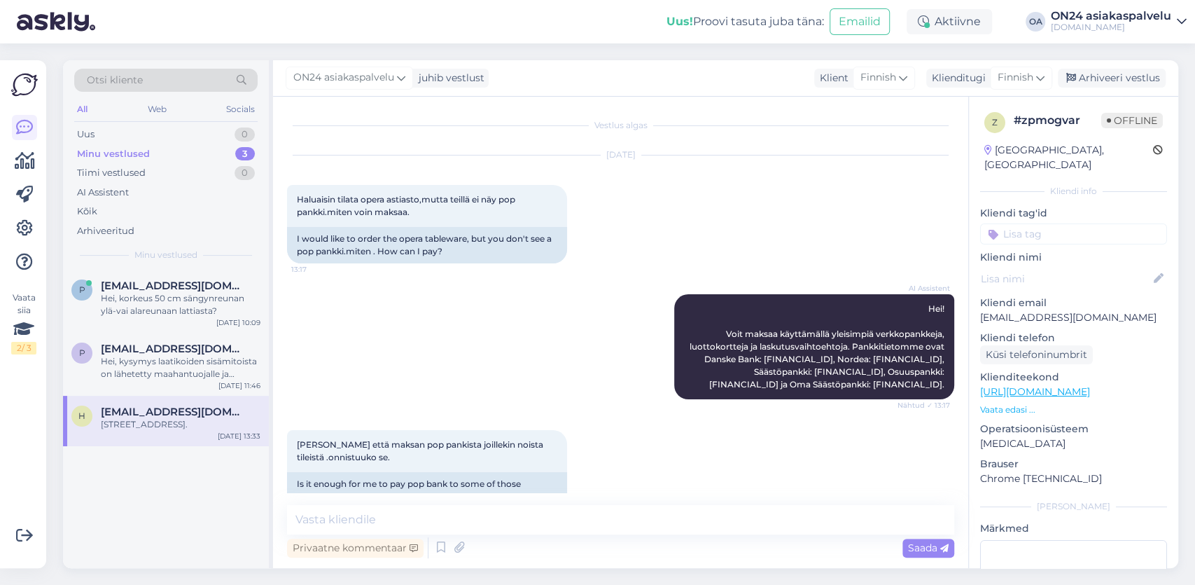
click at [226, 412] on span "[EMAIL_ADDRESS][DOMAIN_NAME]" at bounding box center [174, 411] width 146 height 13
click at [354, 517] on textarea at bounding box center [620, 519] width 667 height 29
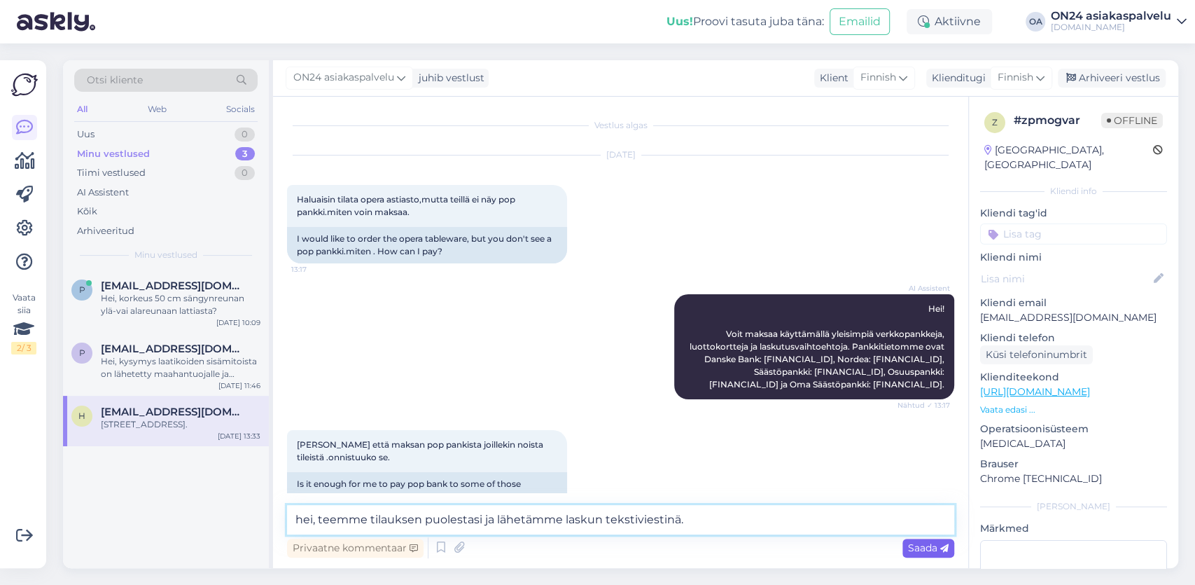
type textarea "hei, teemme tilauksen puolestasi ja lähetämme laskun tekstiviestinä."
click at [927, 550] on span "Saada" at bounding box center [928, 547] width 41 height 13
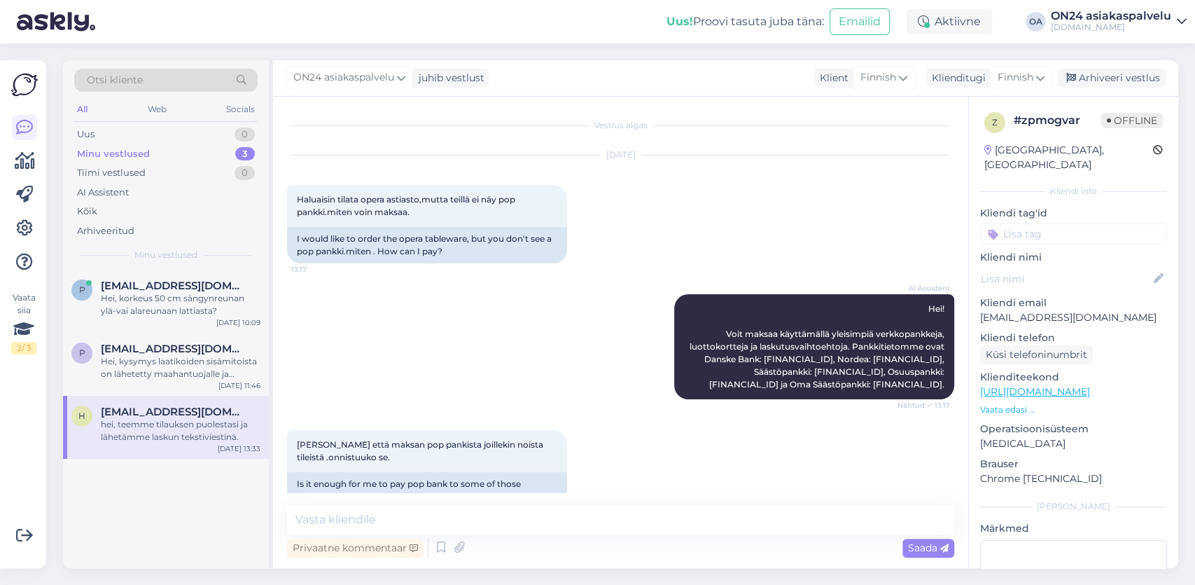
scroll to position [1004, 0]
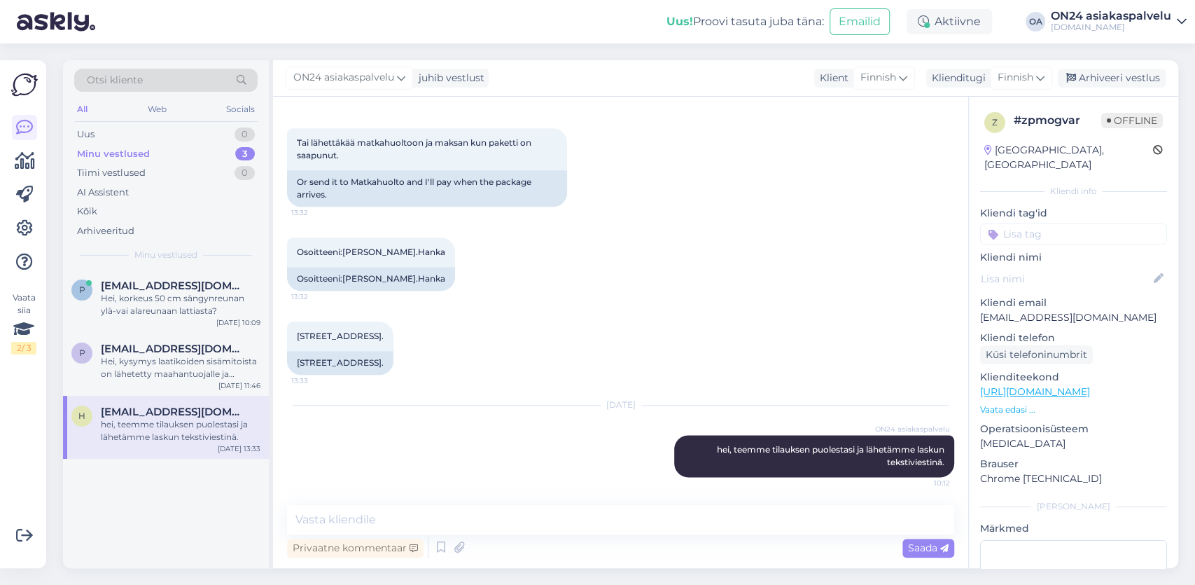
click at [212, 432] on div "hei, teemme tilauksen puolestasi ja lähetämme laskun tekstiviestinä." at bounding box center [181, 430] width 160 height 25
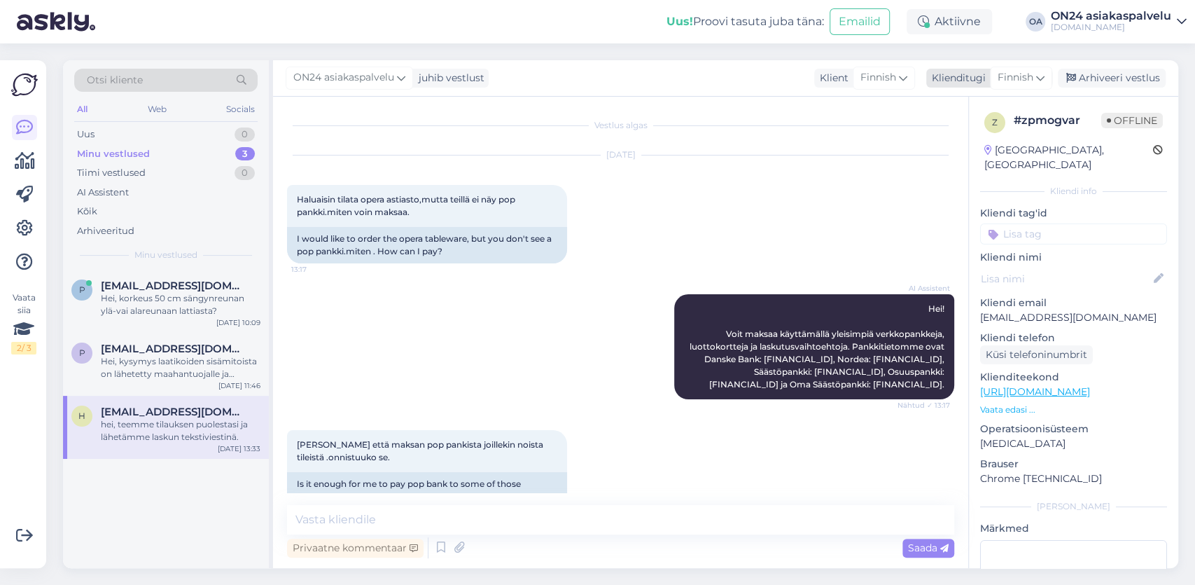
click at [1106, 76] on div "Arhiveeri vestlus" at bounding box center [1112, 78] width 108 height 19
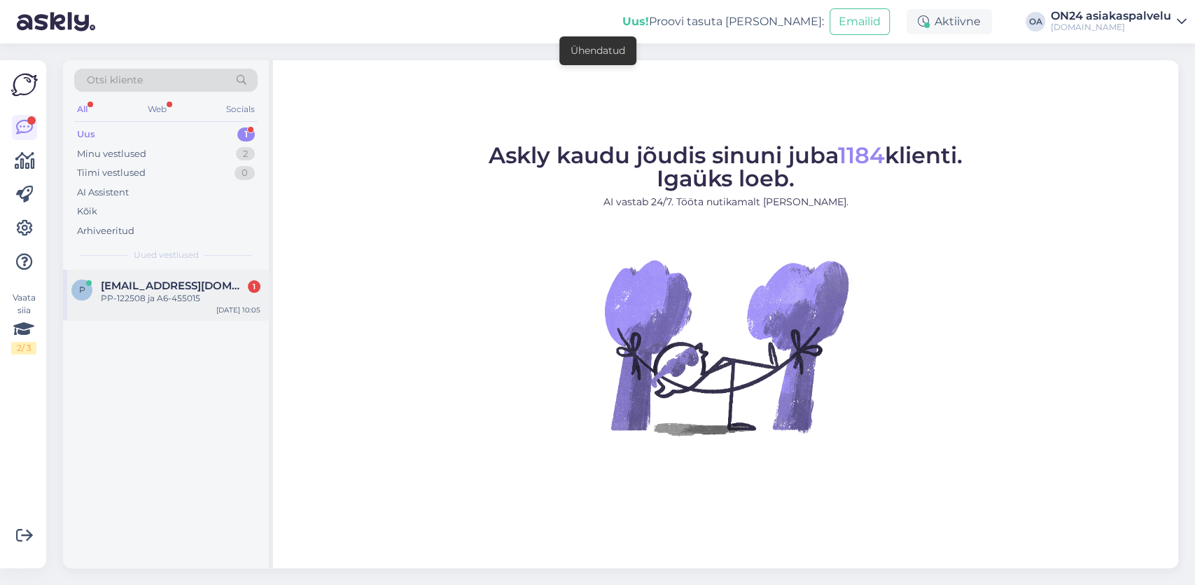
click at [155, 295] on div "PP-122508 ja A6-455015" at bounding box center [181, 298] width 160 height 13
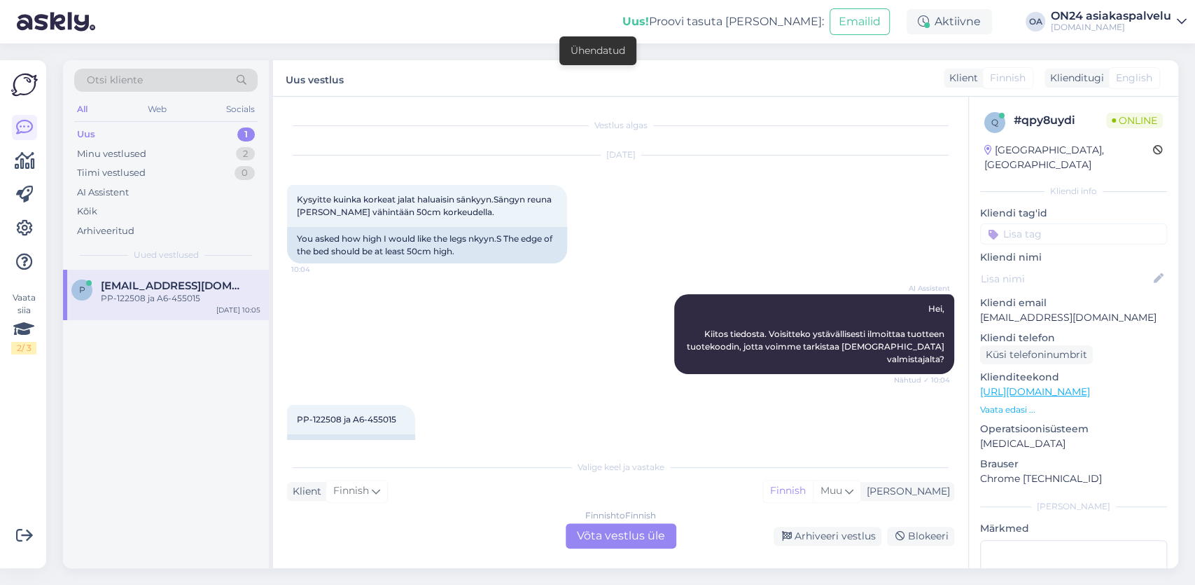
scroll to position [20, 0]
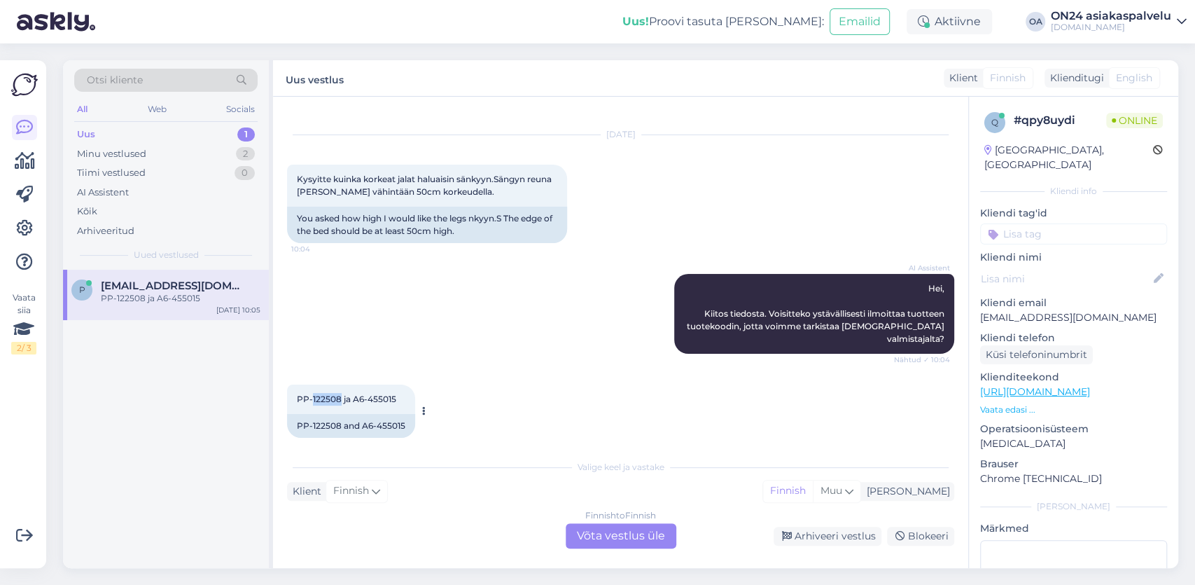
drag, startPoint x: 341, startPoint y: 386, endPoint x: 313, endPoint y: 384, distance: 28.1
click at [313, 394] on span "PP-122508 ja A6-455015" at bounding box center [346, 399] width 99 height 11
copy span "122508"
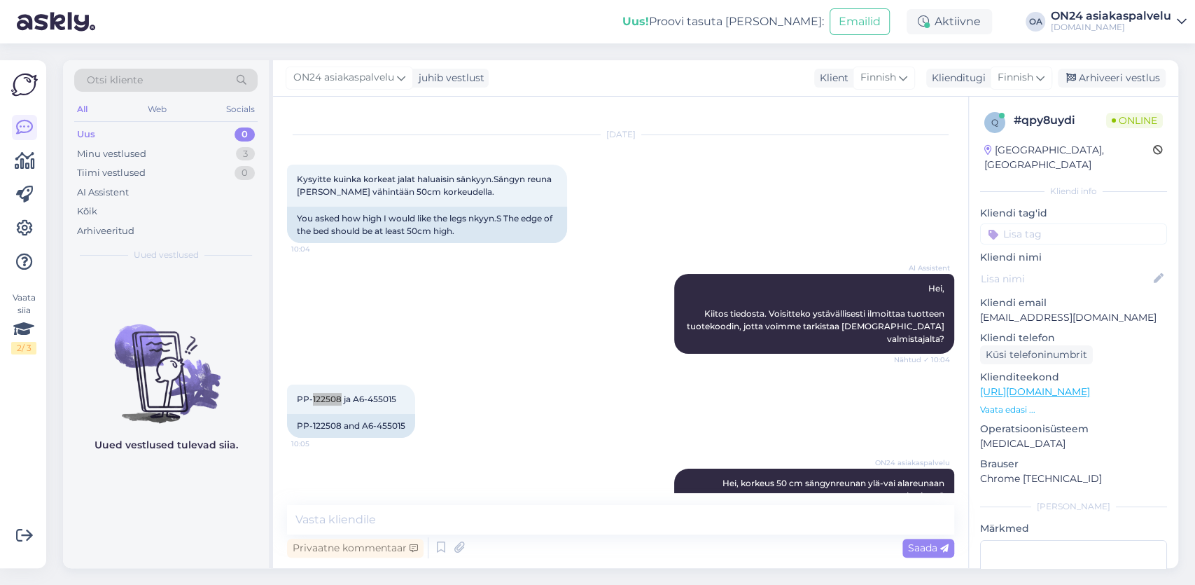
scroll to position [41, 0]
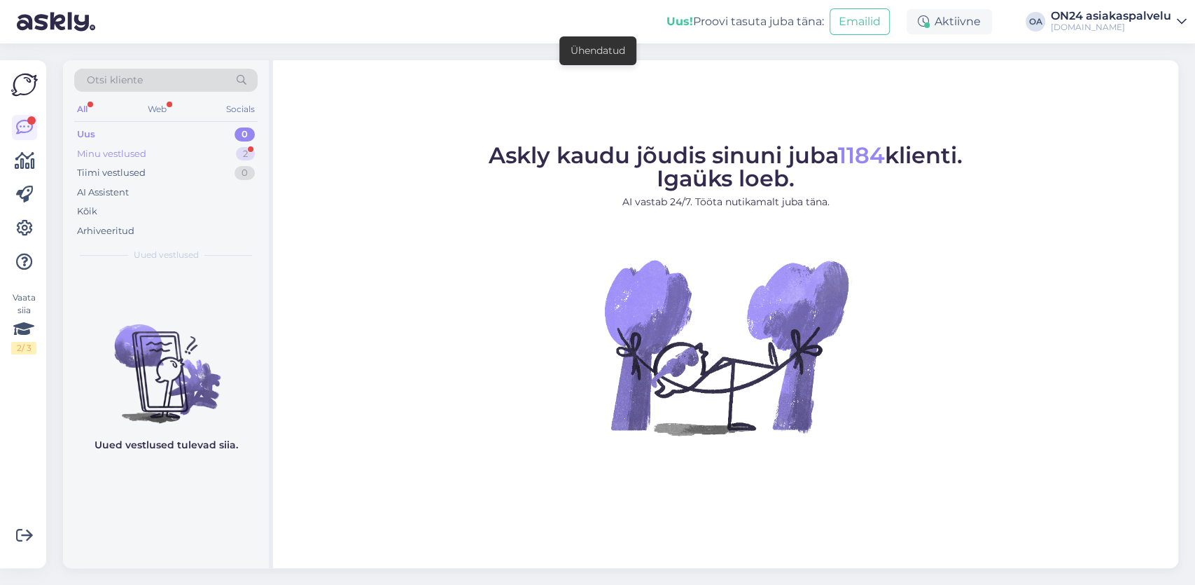
click at [121, 152] on div "Minu vestlused" at bounding box center [111, 154] width 69 height 14
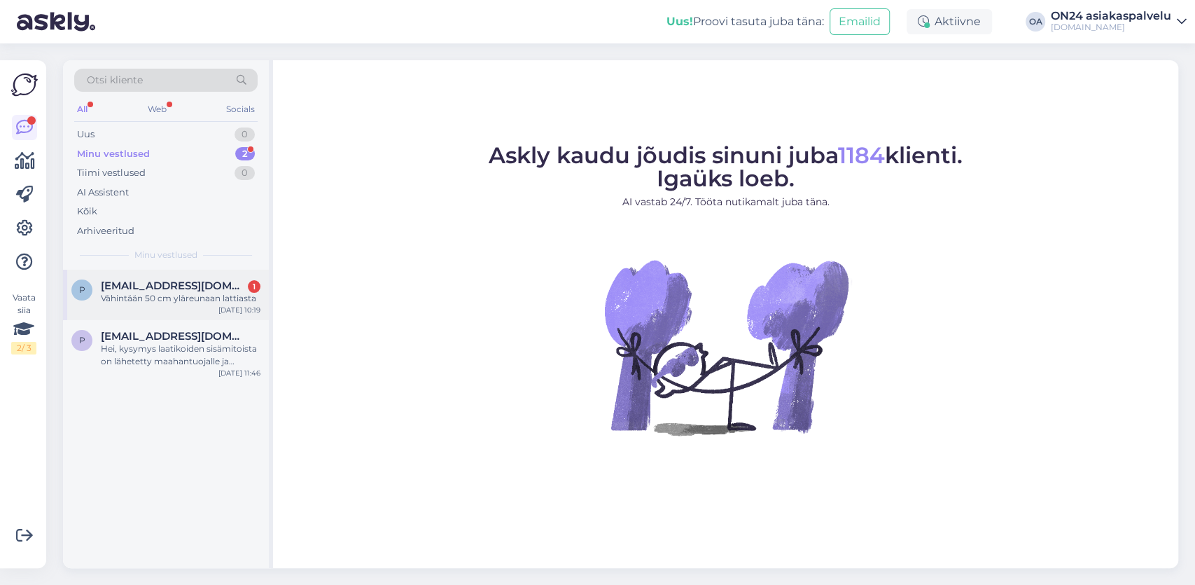
click at [168, 293] on div "Vähintään 50 cm yläreunaan lattiasta" at bounding box center [181, 298] width 160 height 13
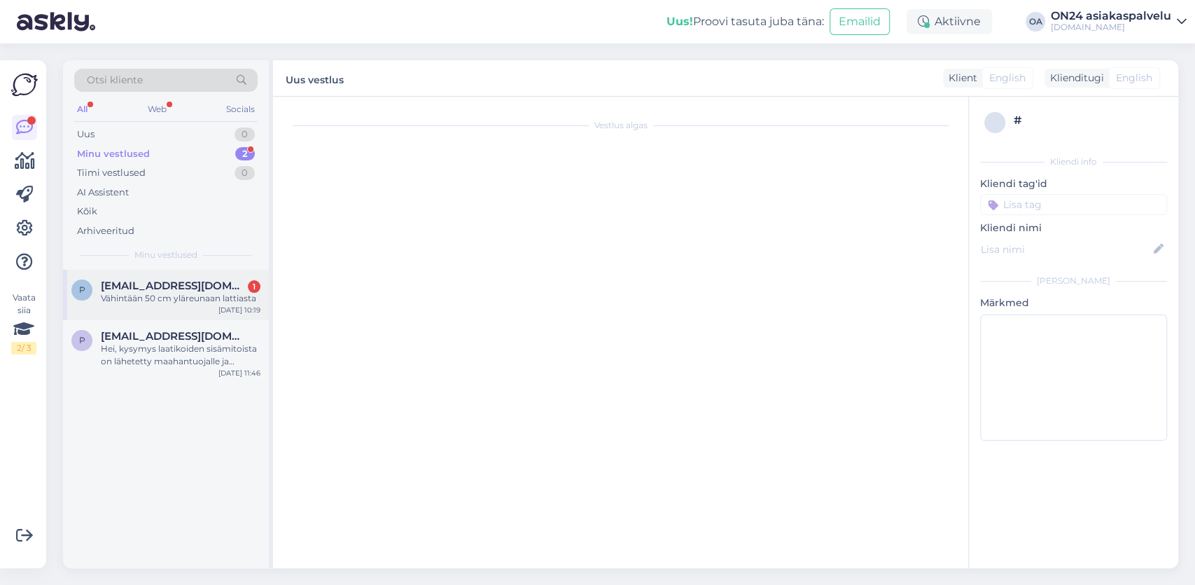
scroll to position [101, 0]
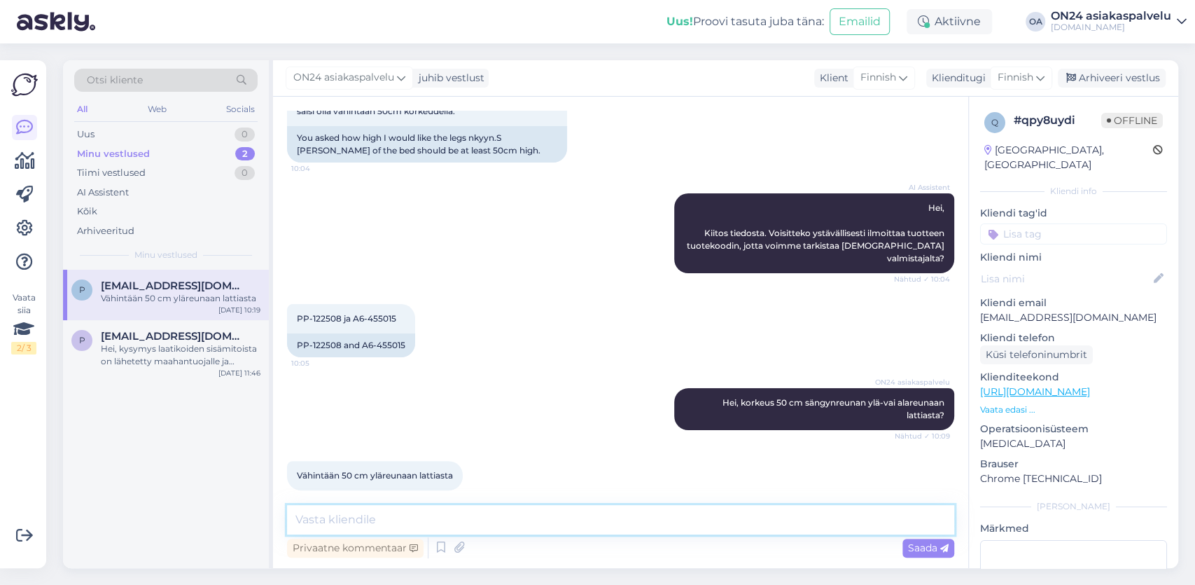
click at [333, 523] on textarea at bounding box center [620, 519] width 667 height 29
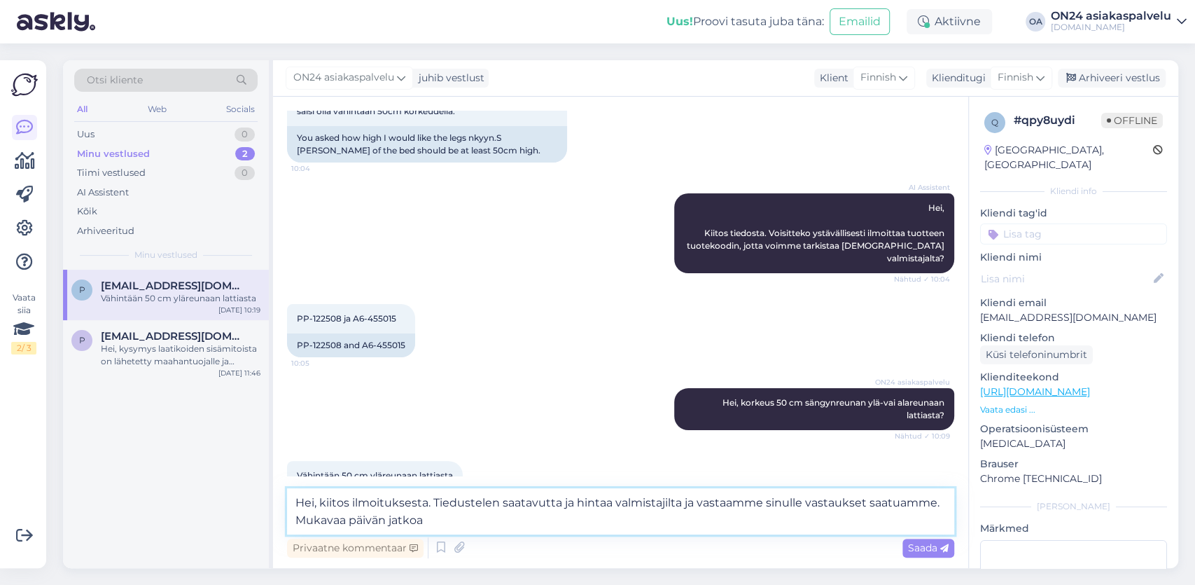
type textarea "Hei, kiitos ilmoituksesta. Tiedustelen saatavutta ja hintaa valmistajilta ja va…"
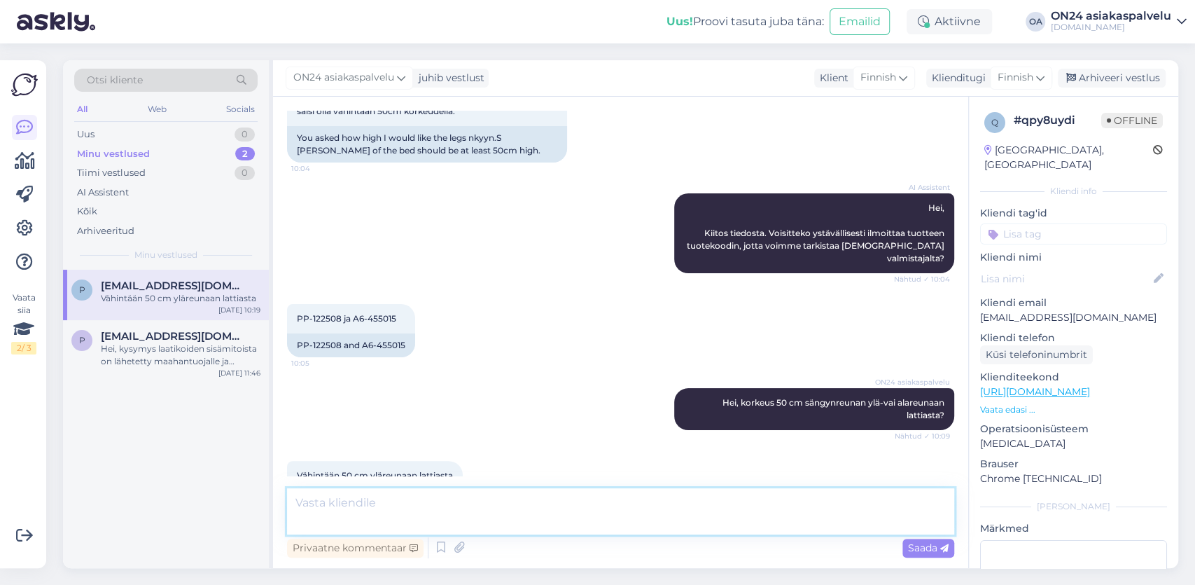
scroll to position [186, 0]
